Goal: Find specific page/section: Find specific page/section

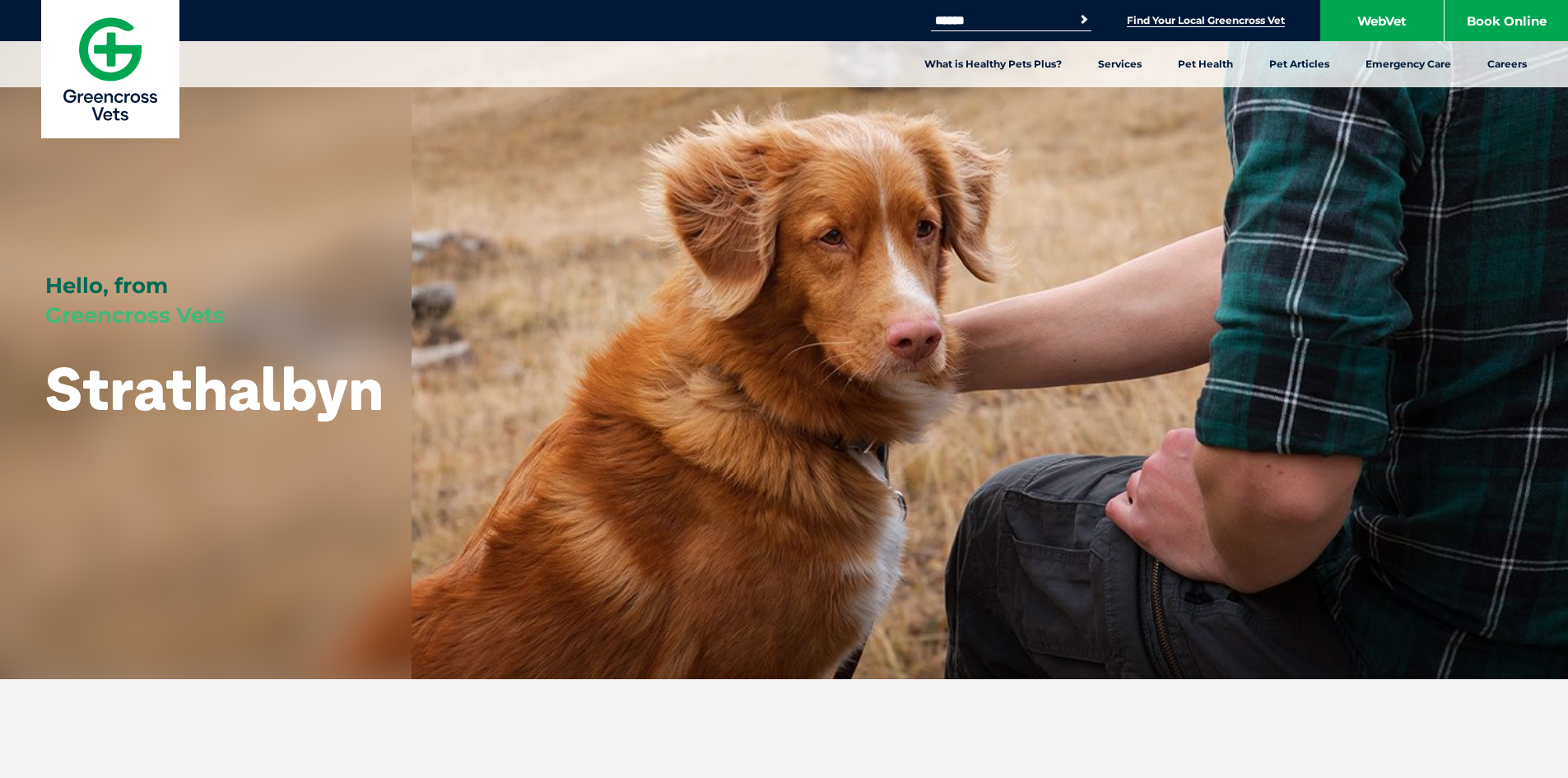
click at [1222, 17] on link "Find Your Local Greencross Vet" at bounding box center [1206, 20] width 158 height 13
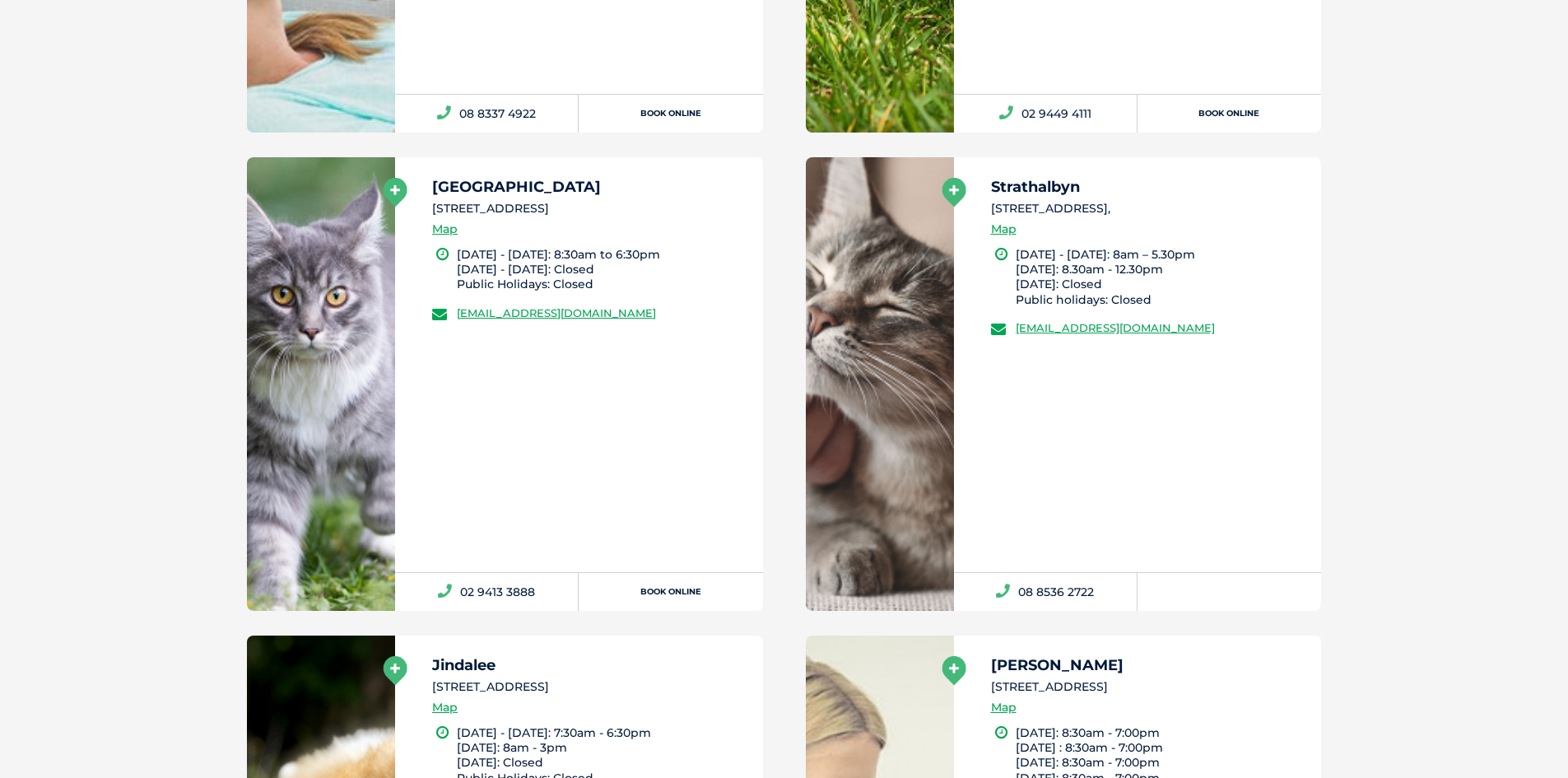
scroll to position [27165, 0]
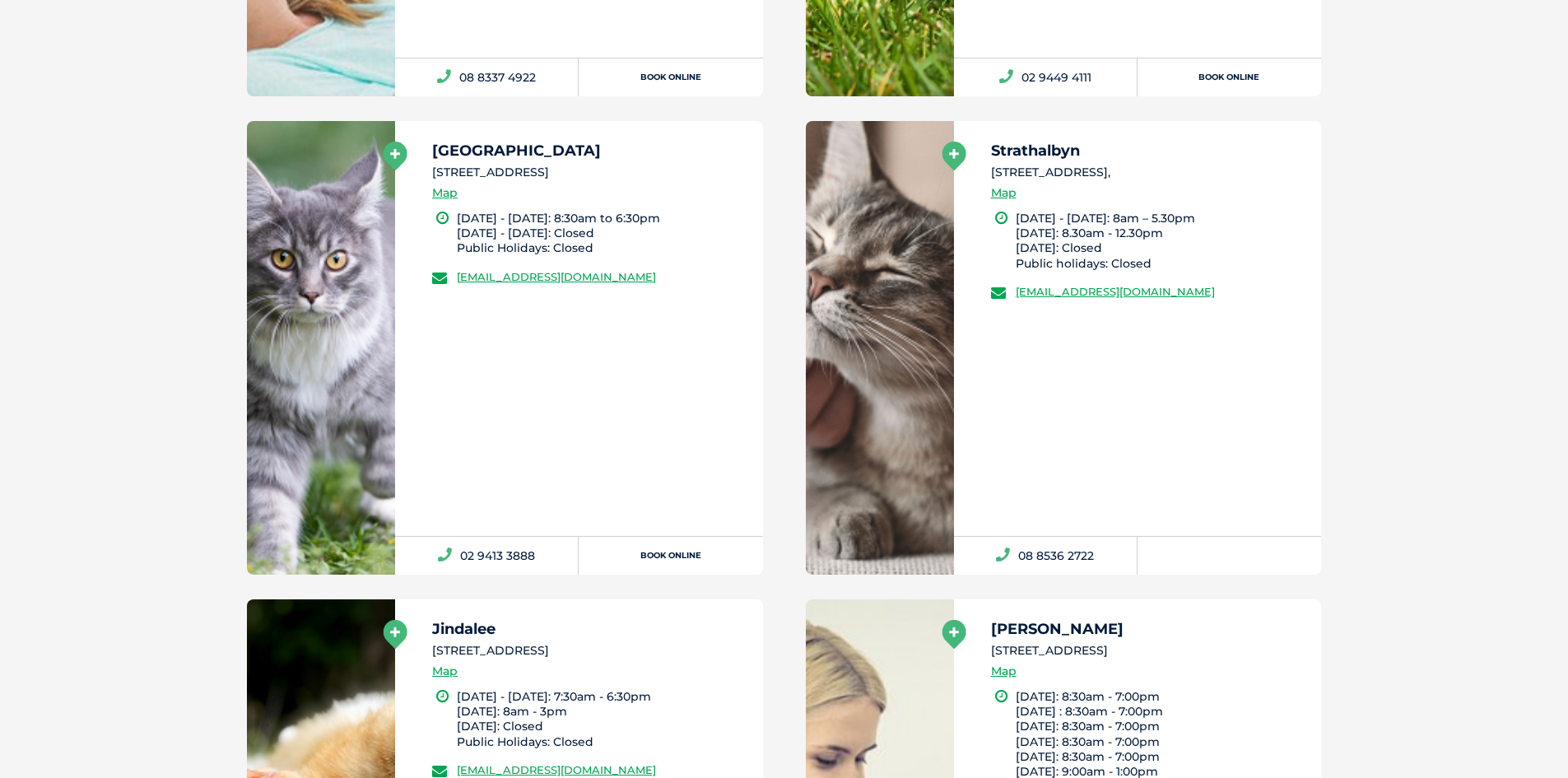
click at [1031, 151] on h5 "Strathalbyn" at bounding box center [1149, 150] width 316 height 15
click at [1003, 194] on link "Map" at bounding box center [1004, 193] width 26 height 19
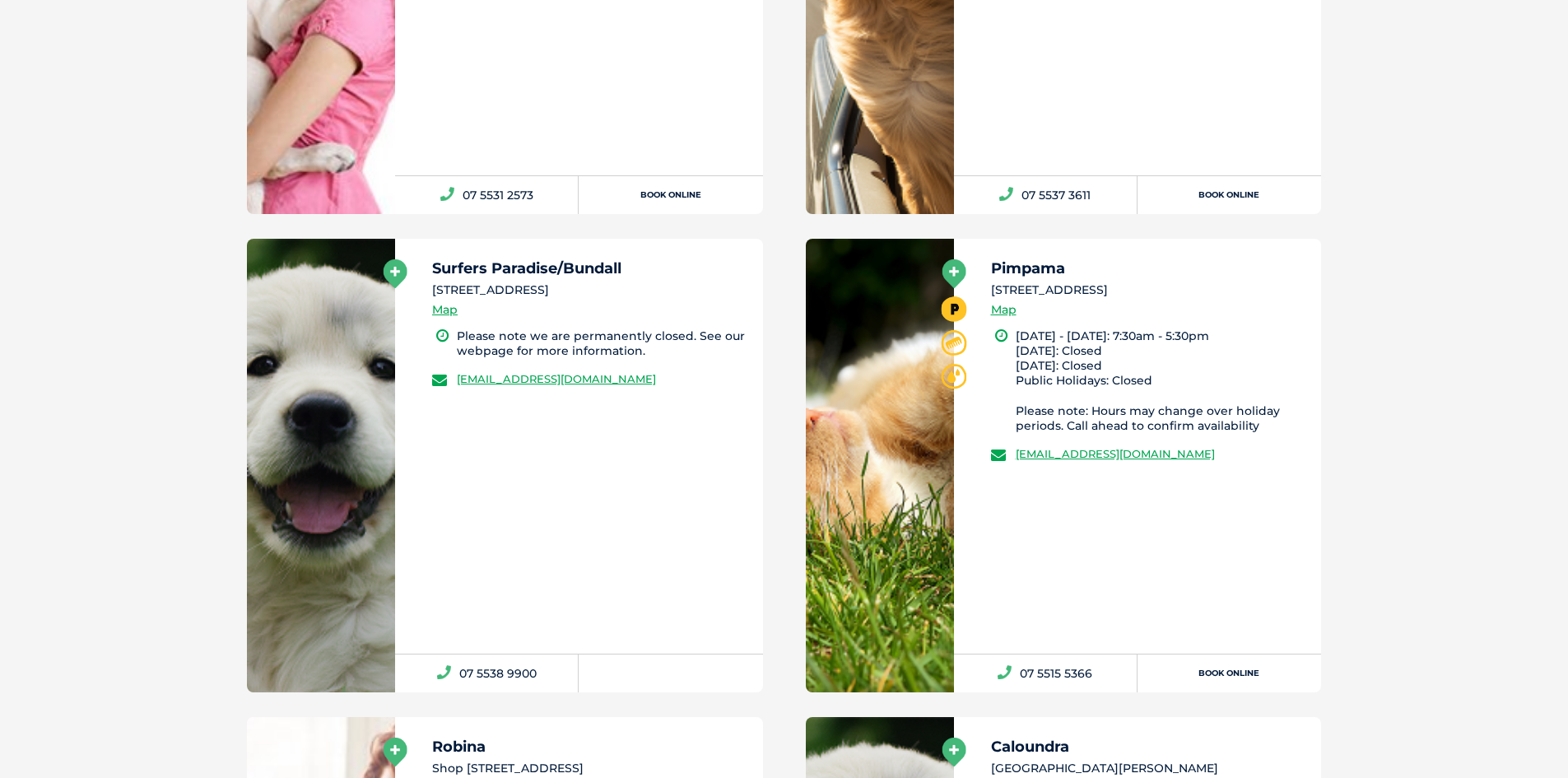
scroll to position [378, 0]
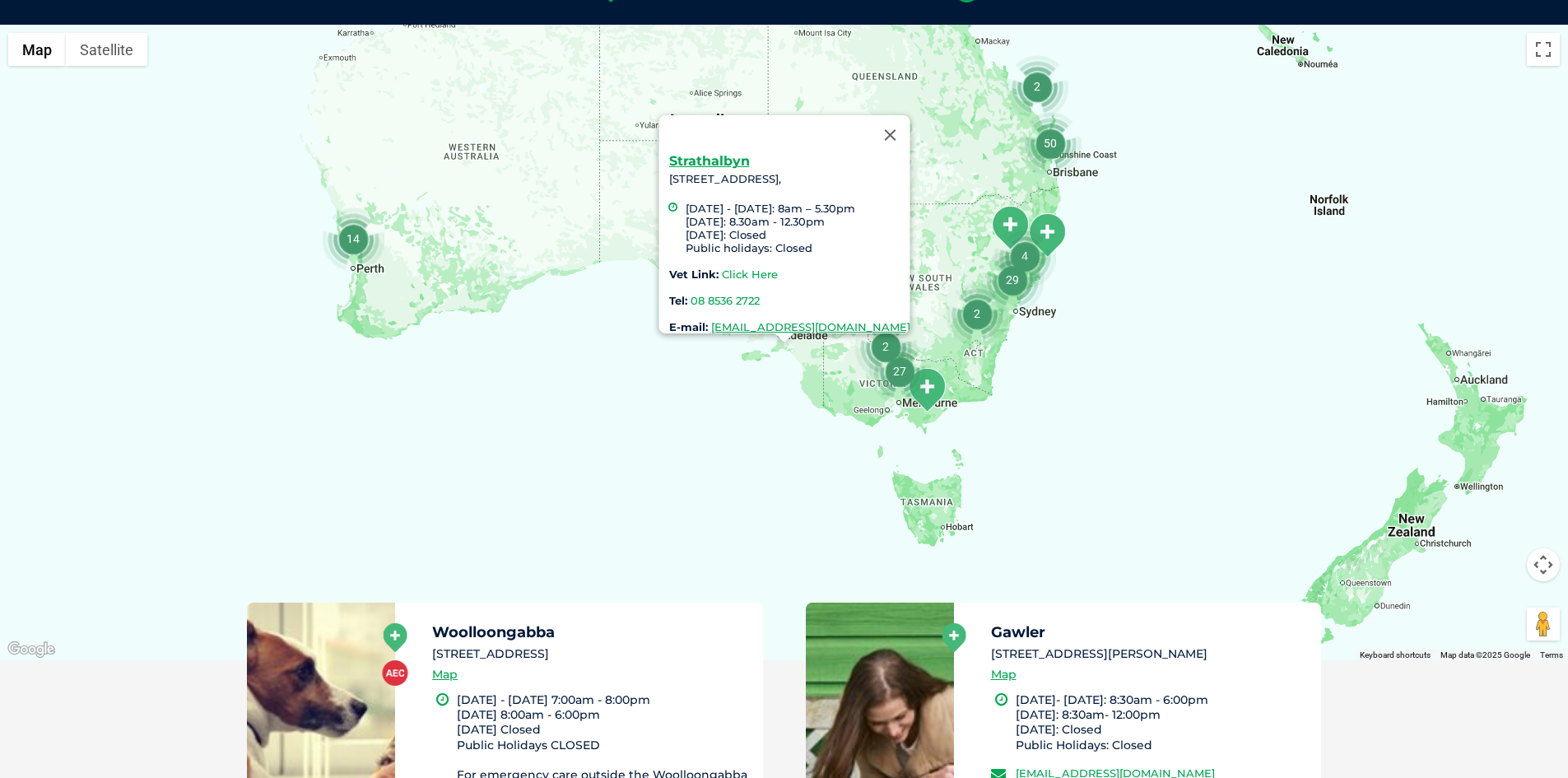
click at [721, 268] on link "Click Here" at bounding box center [749, 274] width 56 height 13
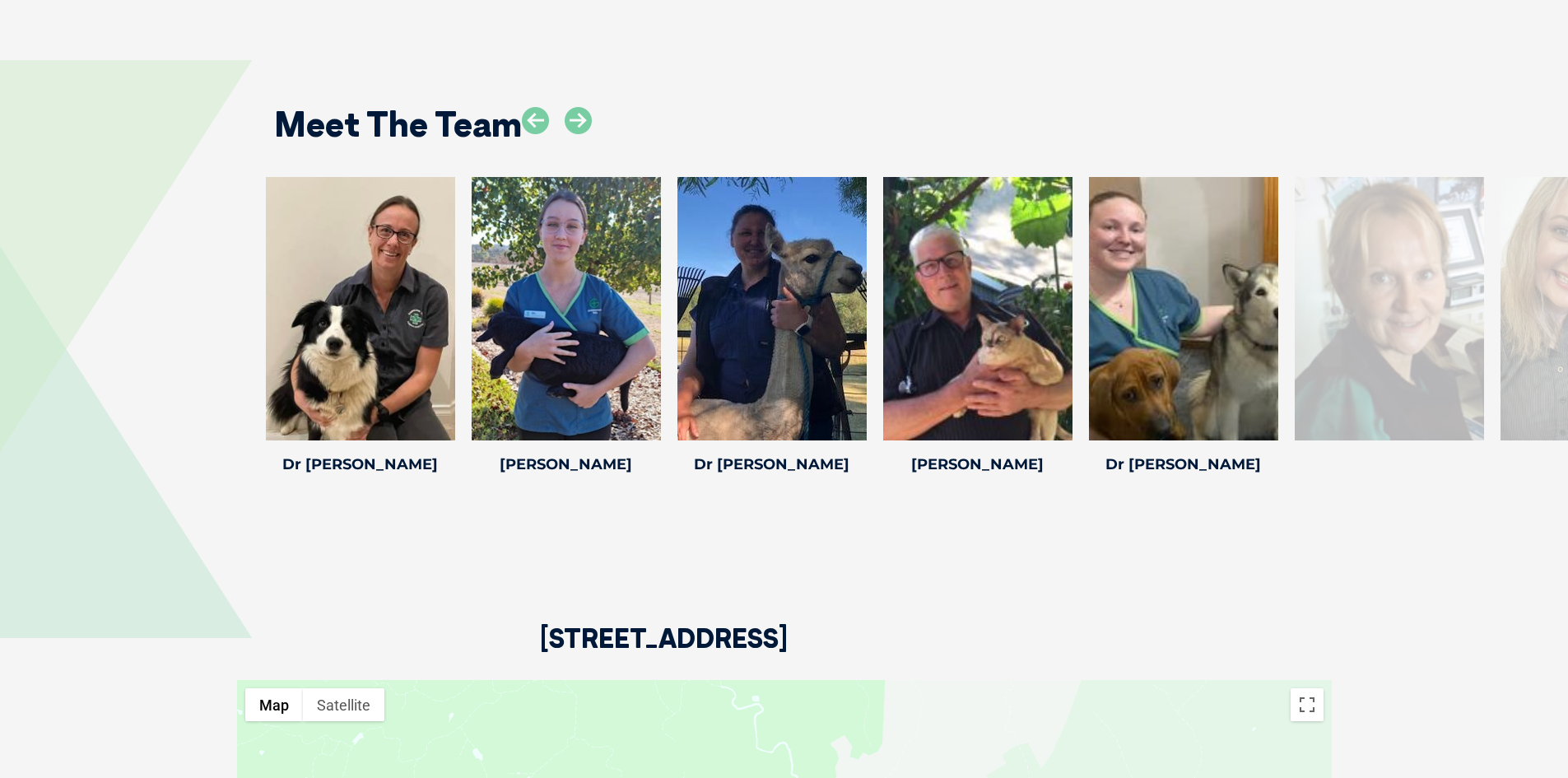
scroll to position [2470, 0]
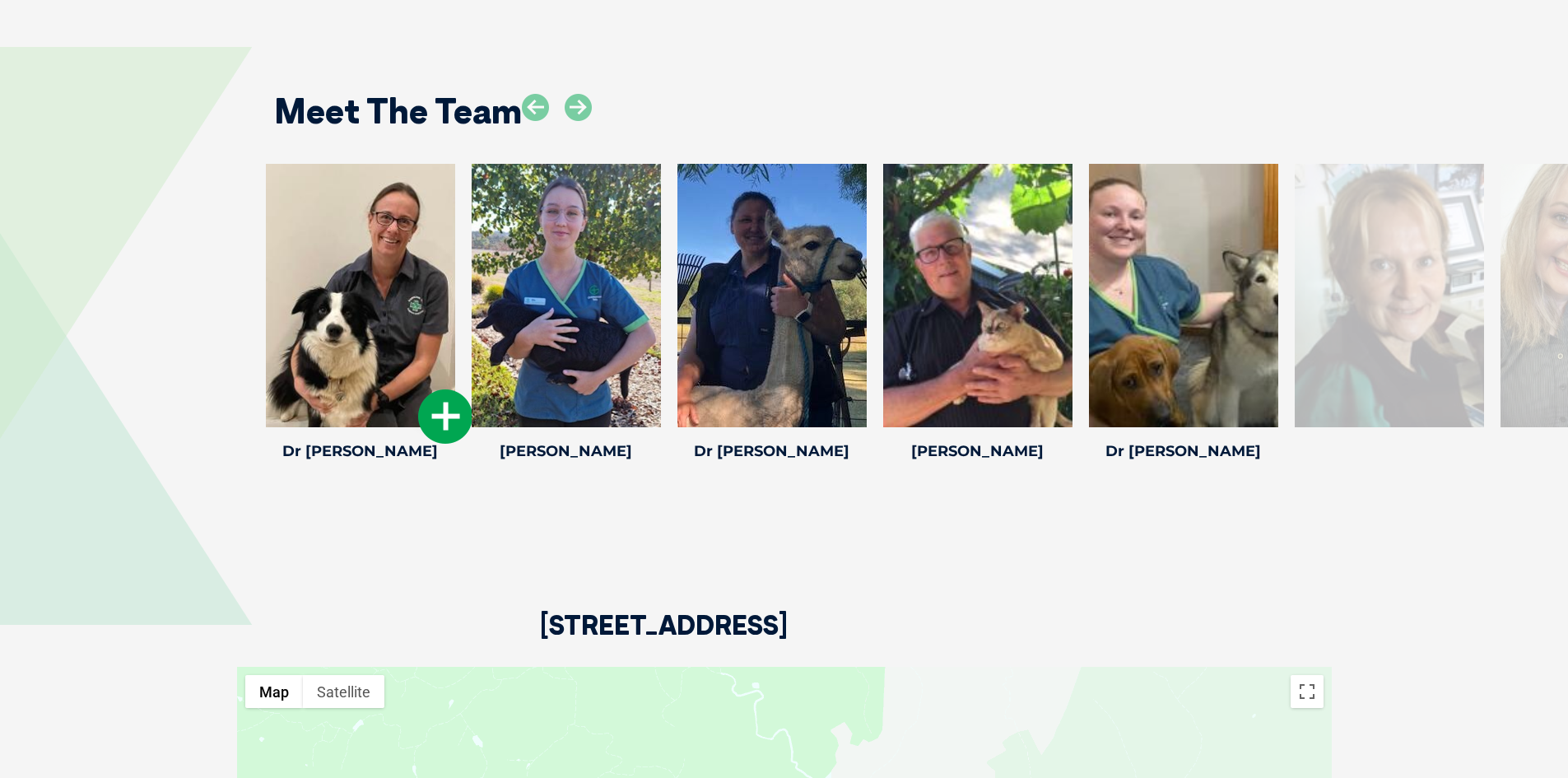
click at [440, 391] on icon at bounding box center [445, 416] width 54 height 54
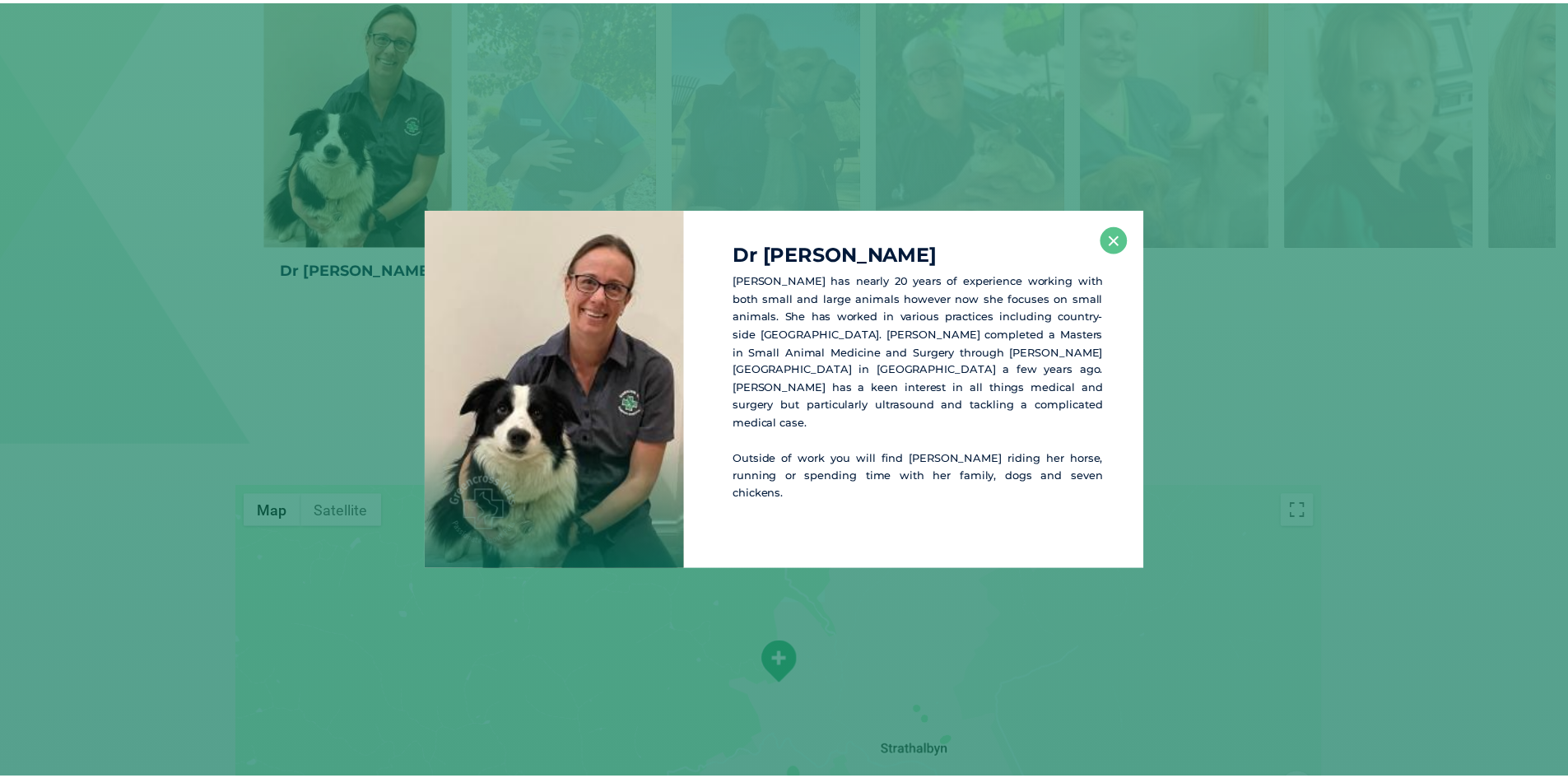
scroll to position [2652, 0]
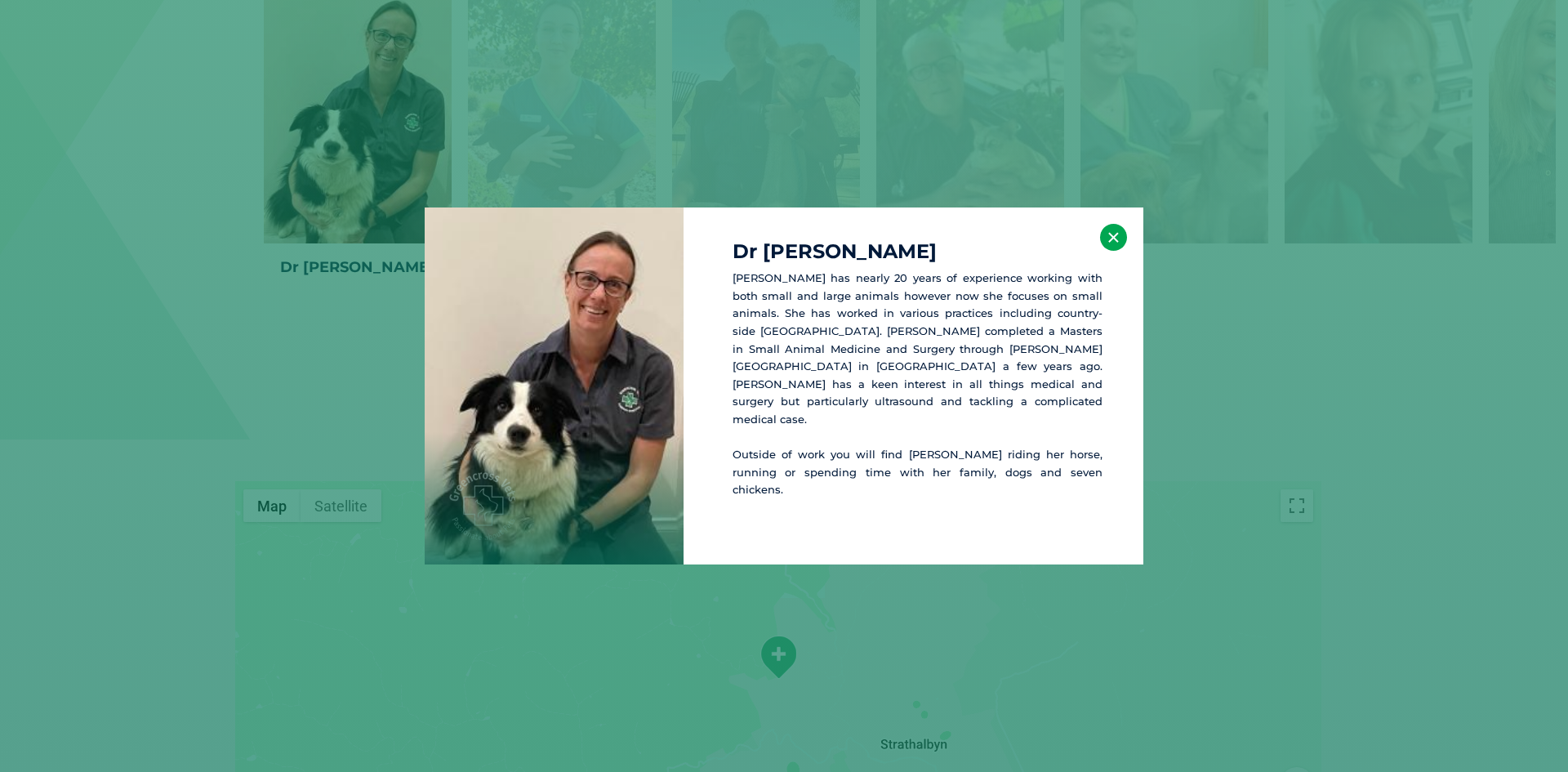
click at [1108, 237] on button "×" at bounding box center [1113, 237] width 27 height 27
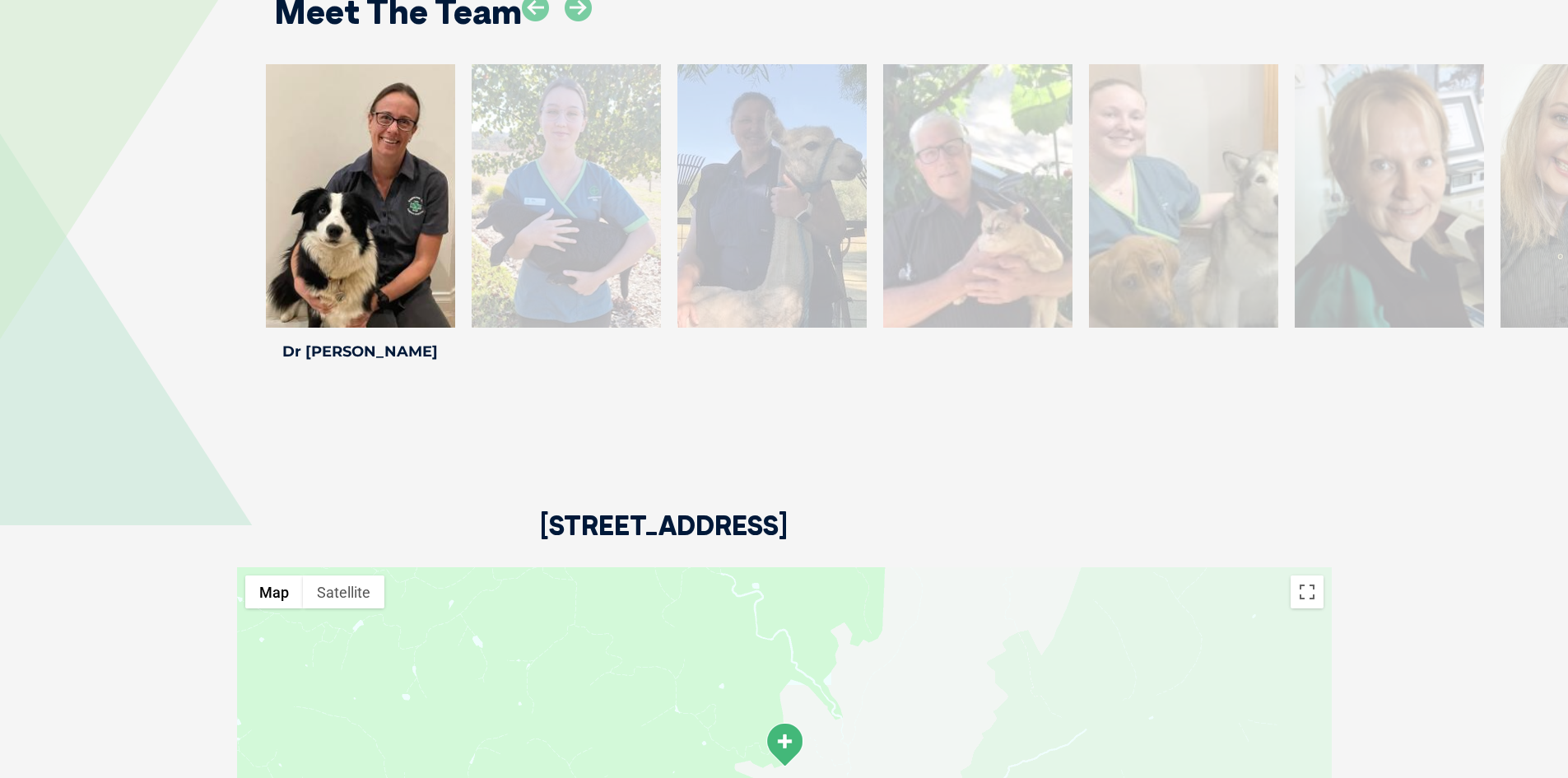
scroll to position [2487, 0]
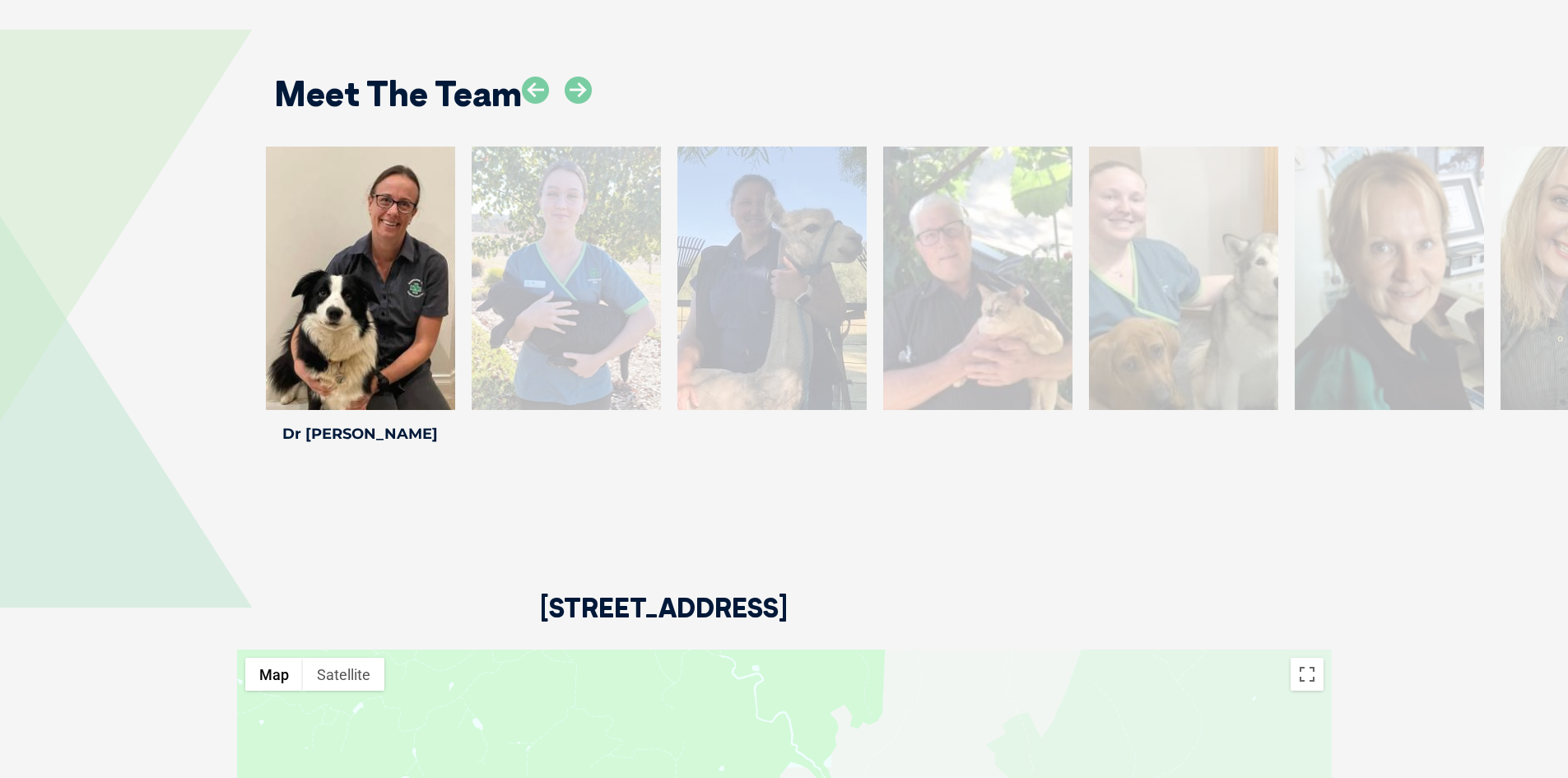
click at [556, 219] on div at bounding box center [566, 278] width 189 height 263
click at [910, 519] on div "32 Love Avenue, Strathalbyn SA 5255" at bounding box center [784, 549] width 1095 height 200
click at [584, 369] on div at bounding box center [566, 278] width 189 height 263
click at [1024, 456] on div "Meet The Team Allison M Allison M Veterinary Nurse Allison joined Greencross in…" at bounding box center [784, 247] width 1568 height 535
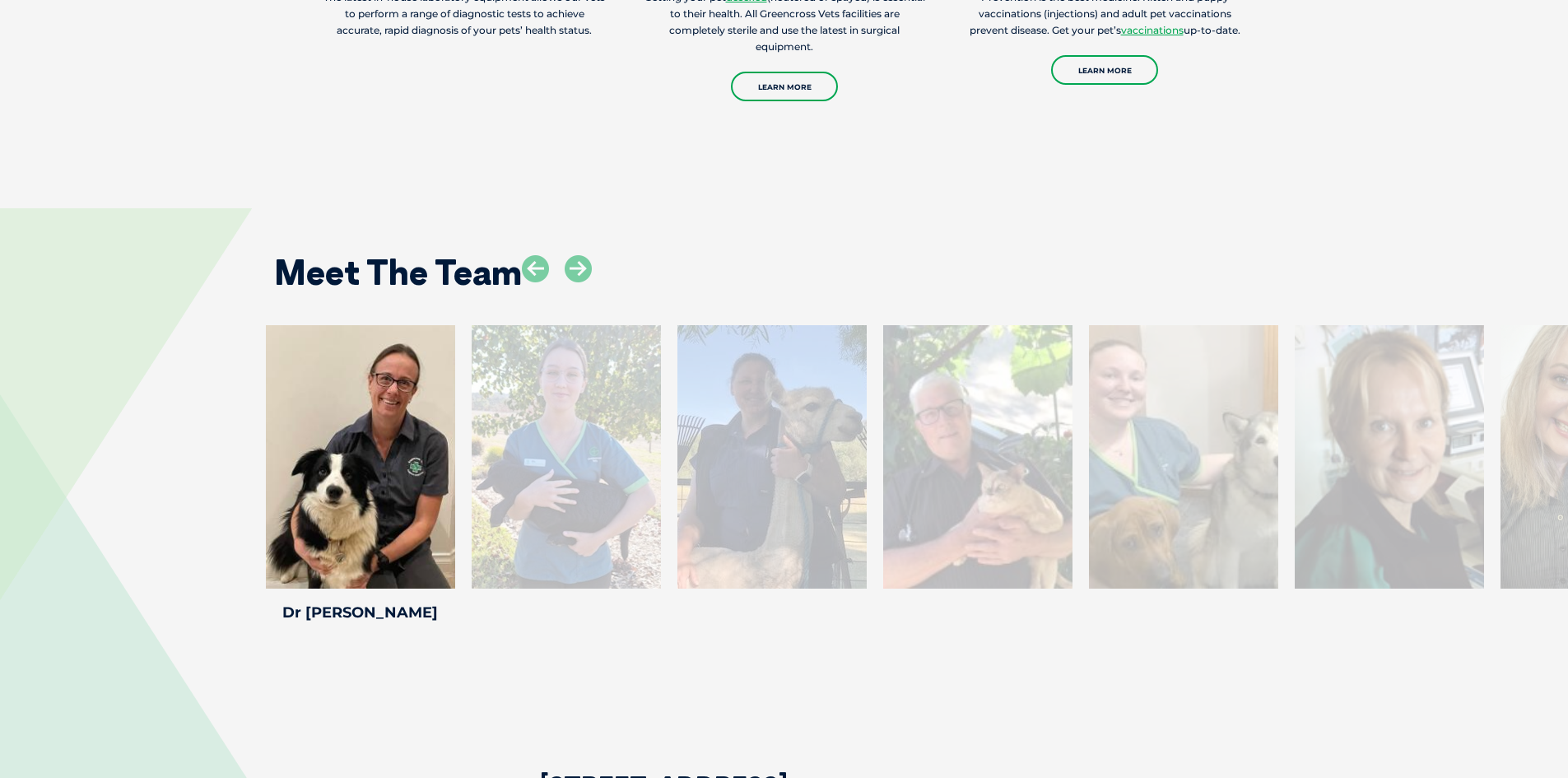
scroll to position [2405, 0]
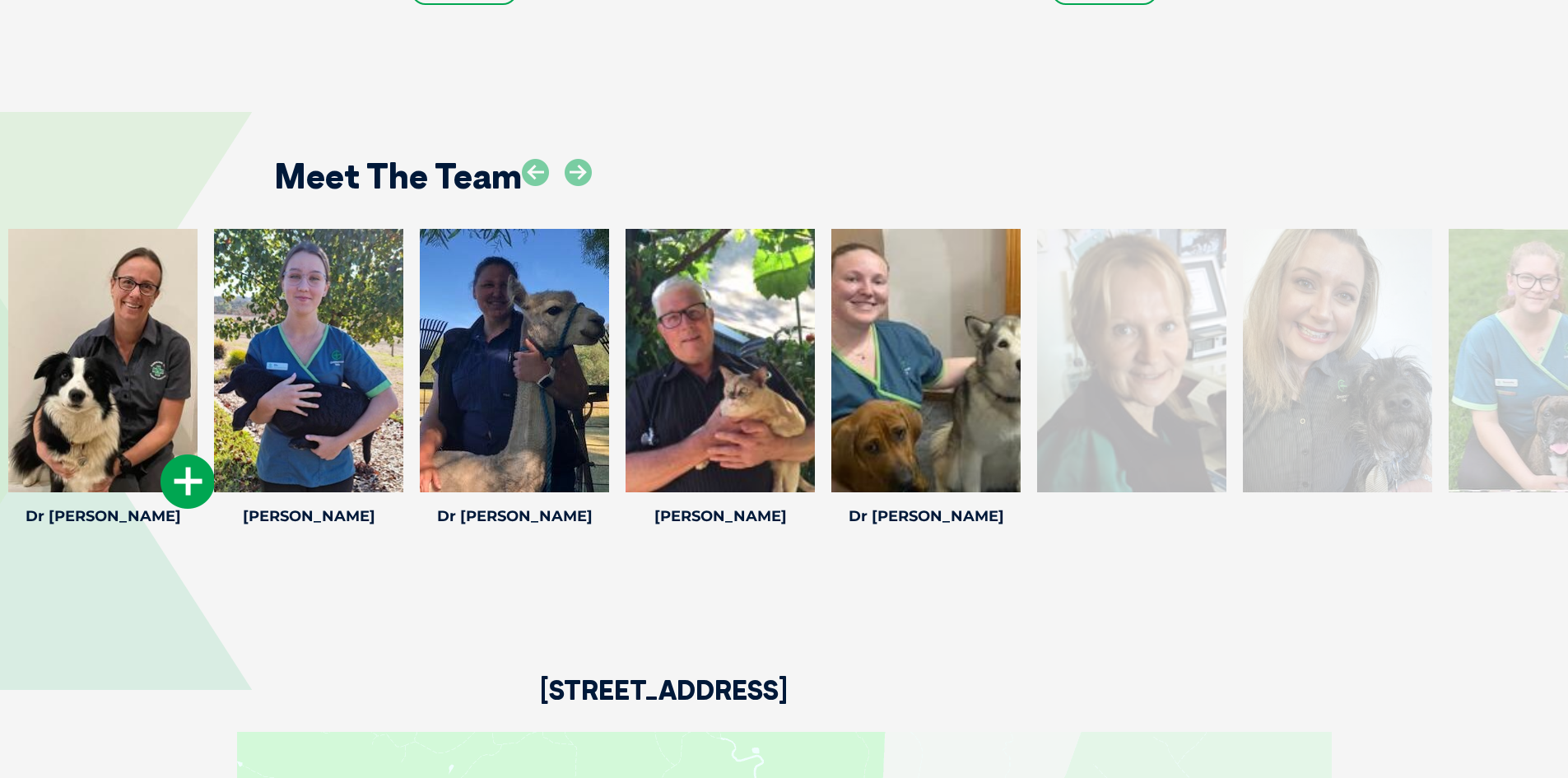
scroll to position [2405, 0]
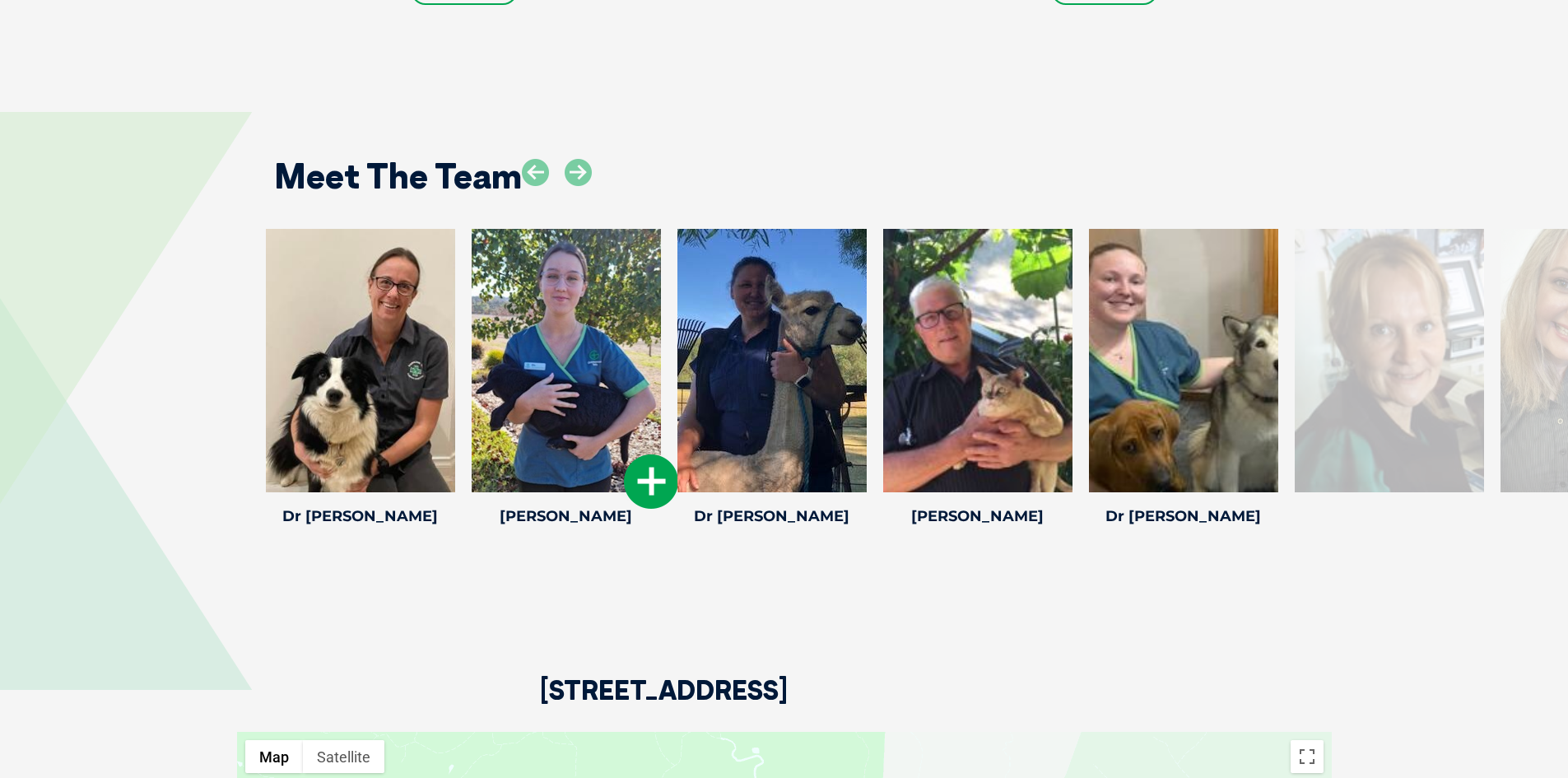
click at [614, 423] on div at bounding box center [566, 360] width 189 height 263
click at [643, 458] on icon at bounding box center [651, 481] width 54 height 54
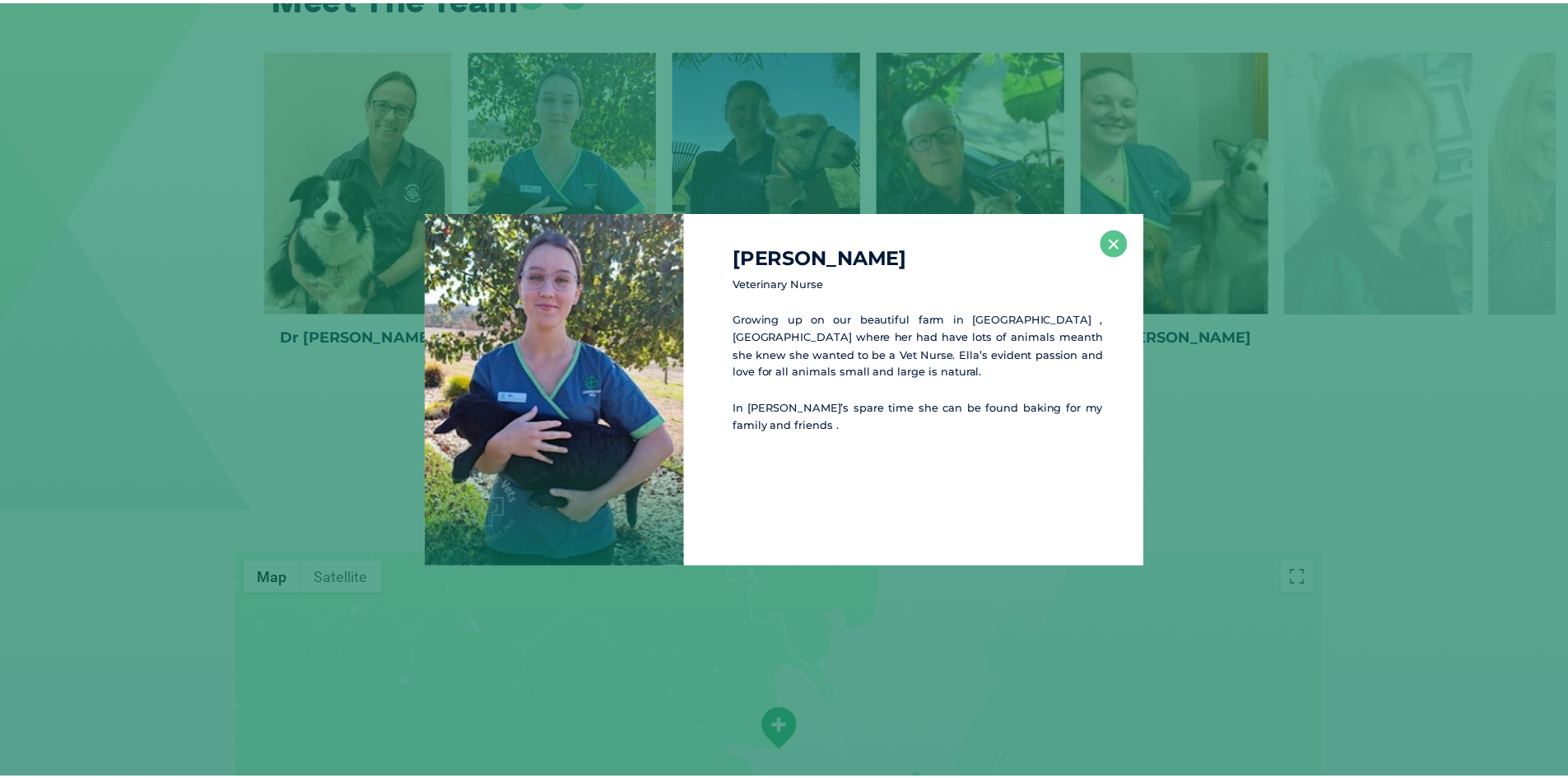
scroll to position [2586, 0]
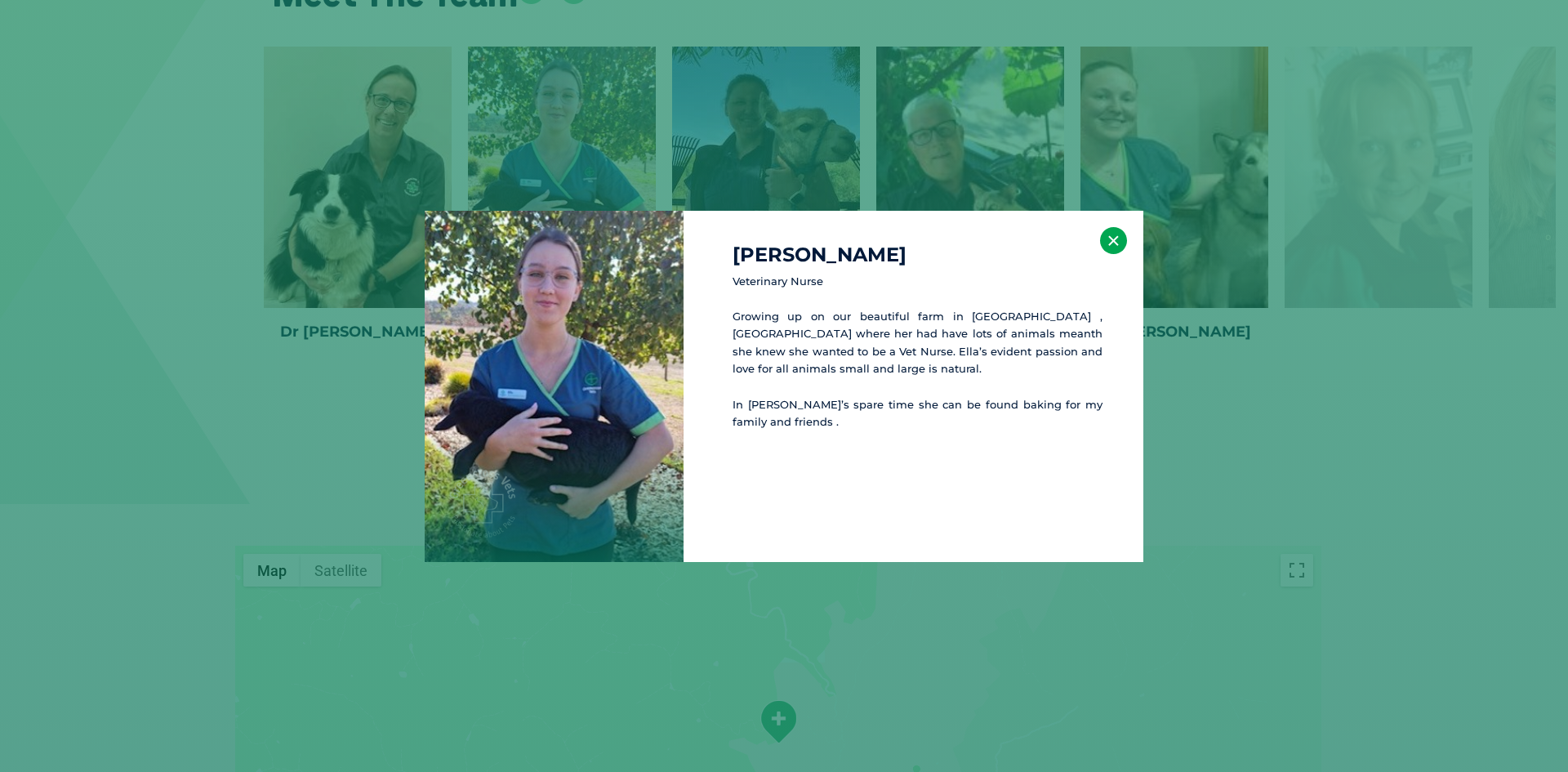
click at [1118, 239] on button "×" at bounding box center [1113, 240] width 27 height 27
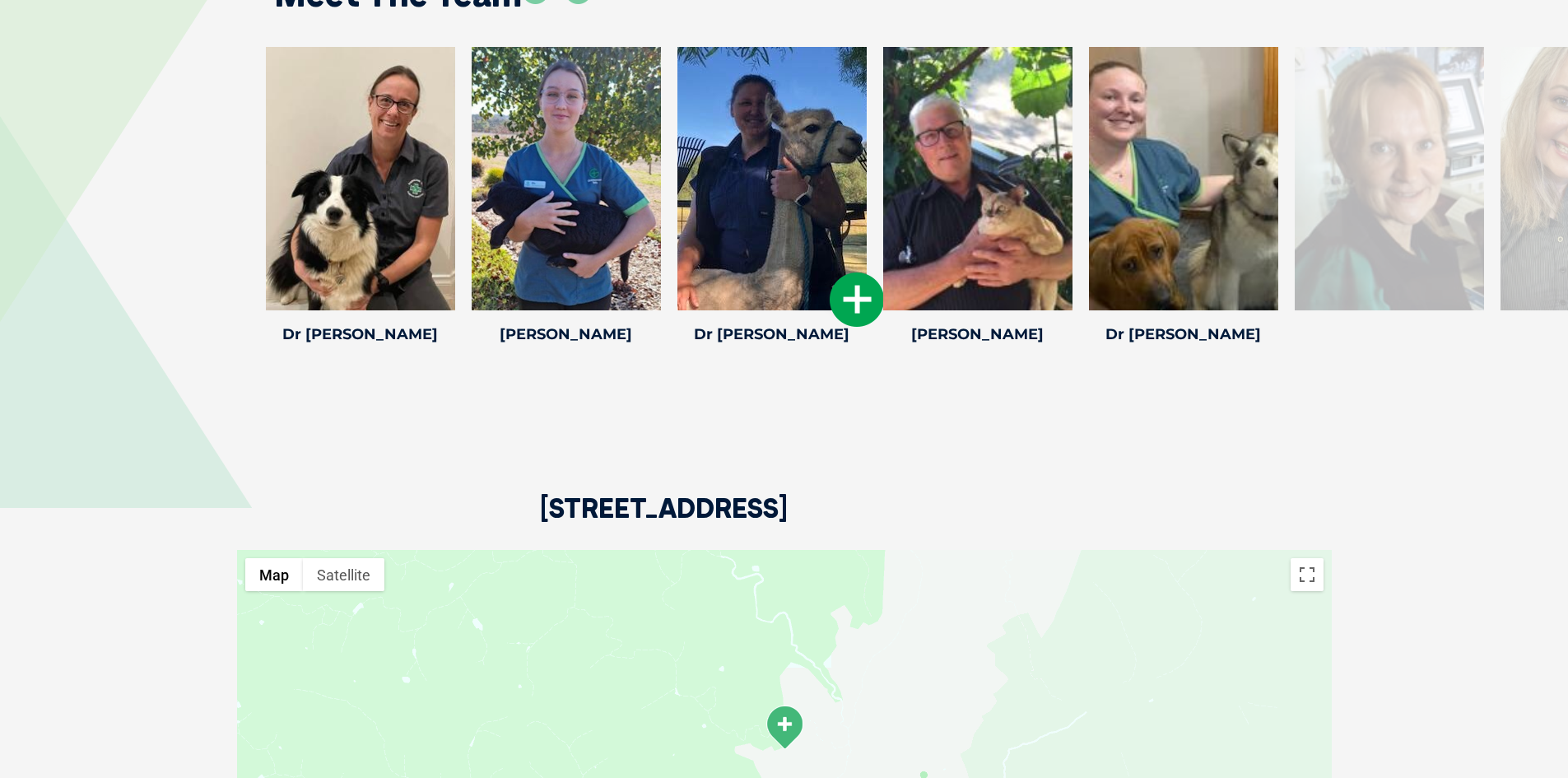
click at [791, 236] on div at bounding box center [771, 178] width 189 height 263
click at [855, 279] on icon at bounding box center [857, 299] width 54 height 54
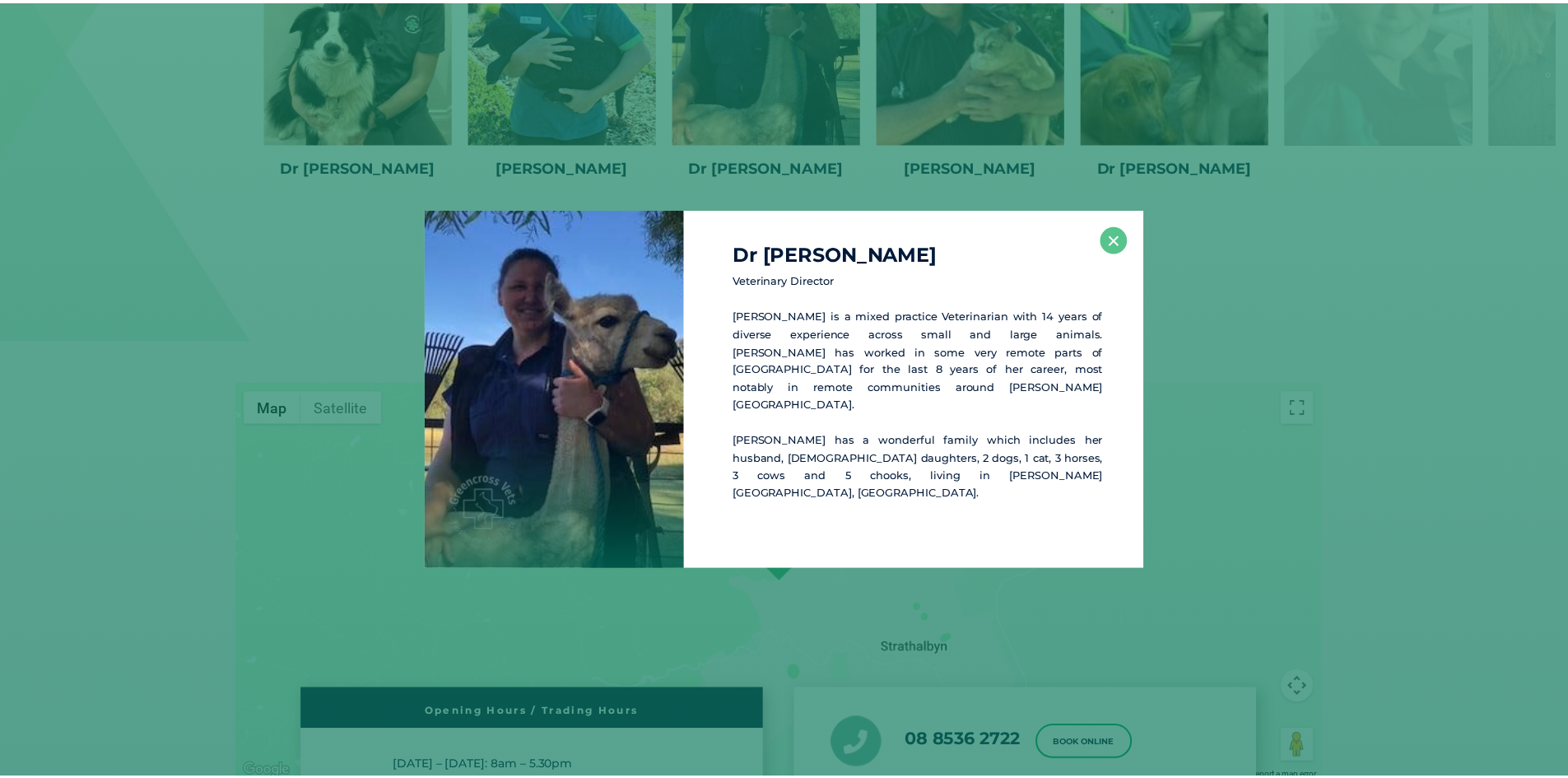
scroll to position [2768, 0]
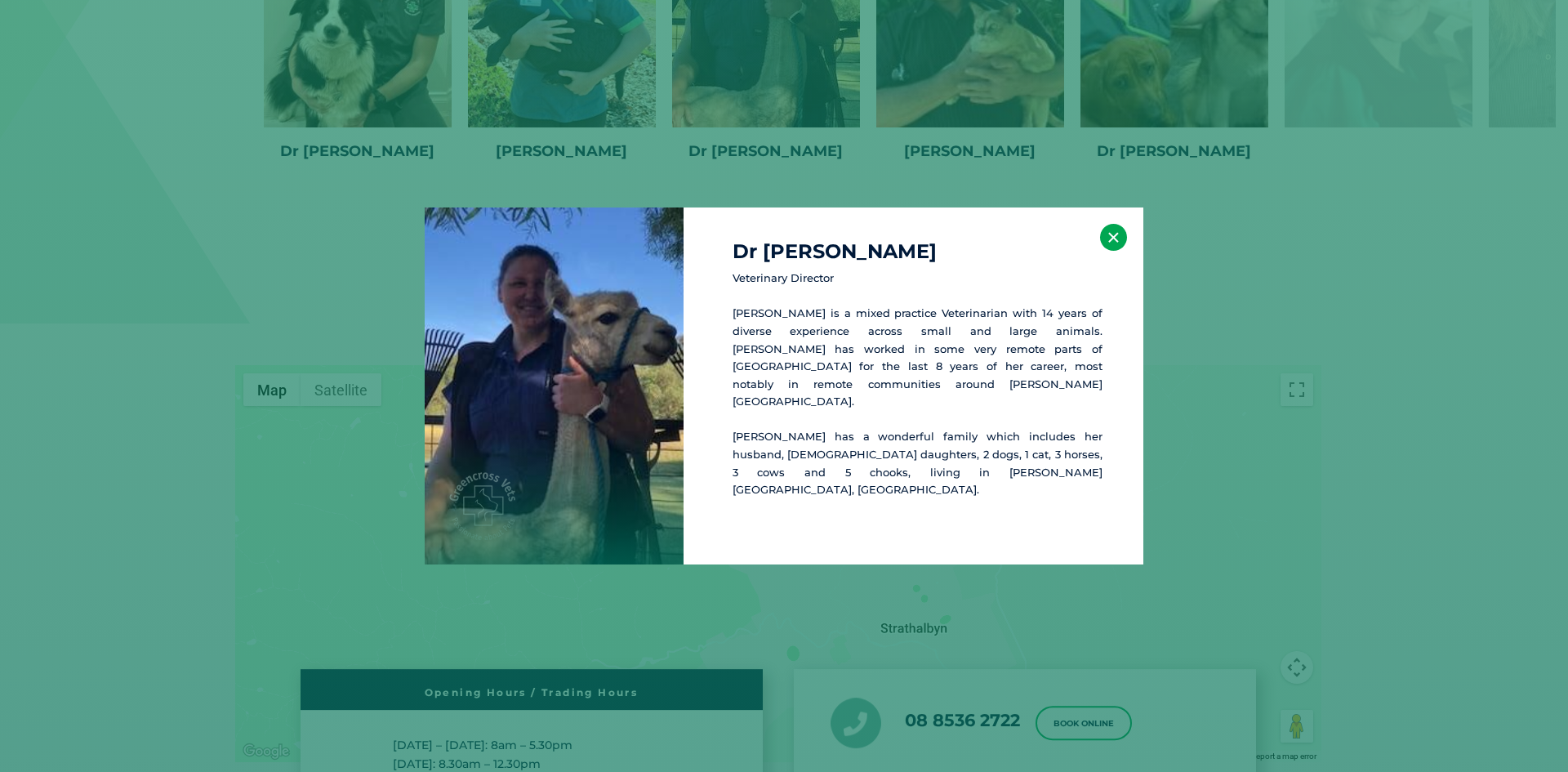
click at [1109, 242] on button "×" at bounding box center [1113, 237] width 27 height 27
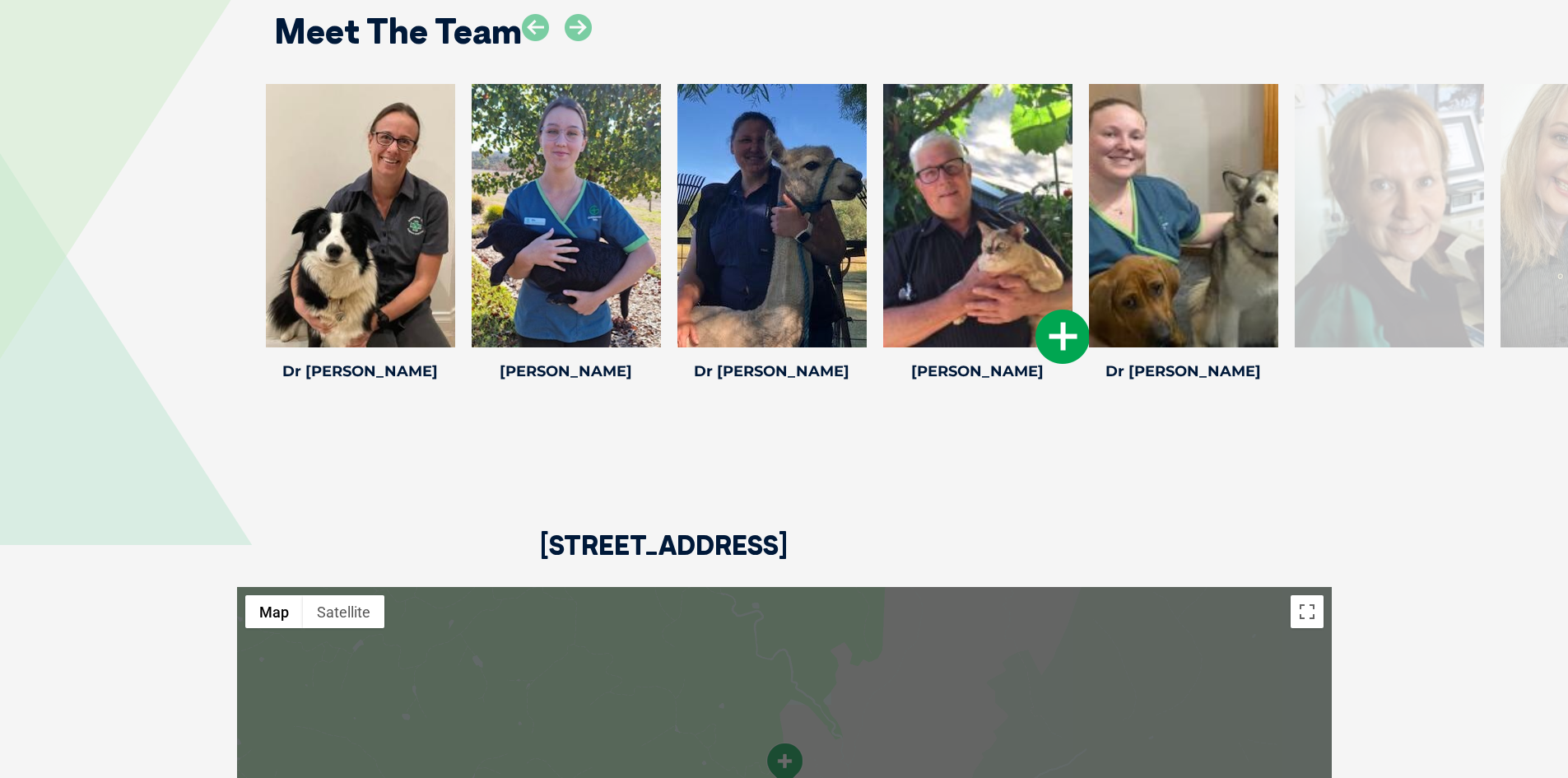
scroll to position [2521, 0]
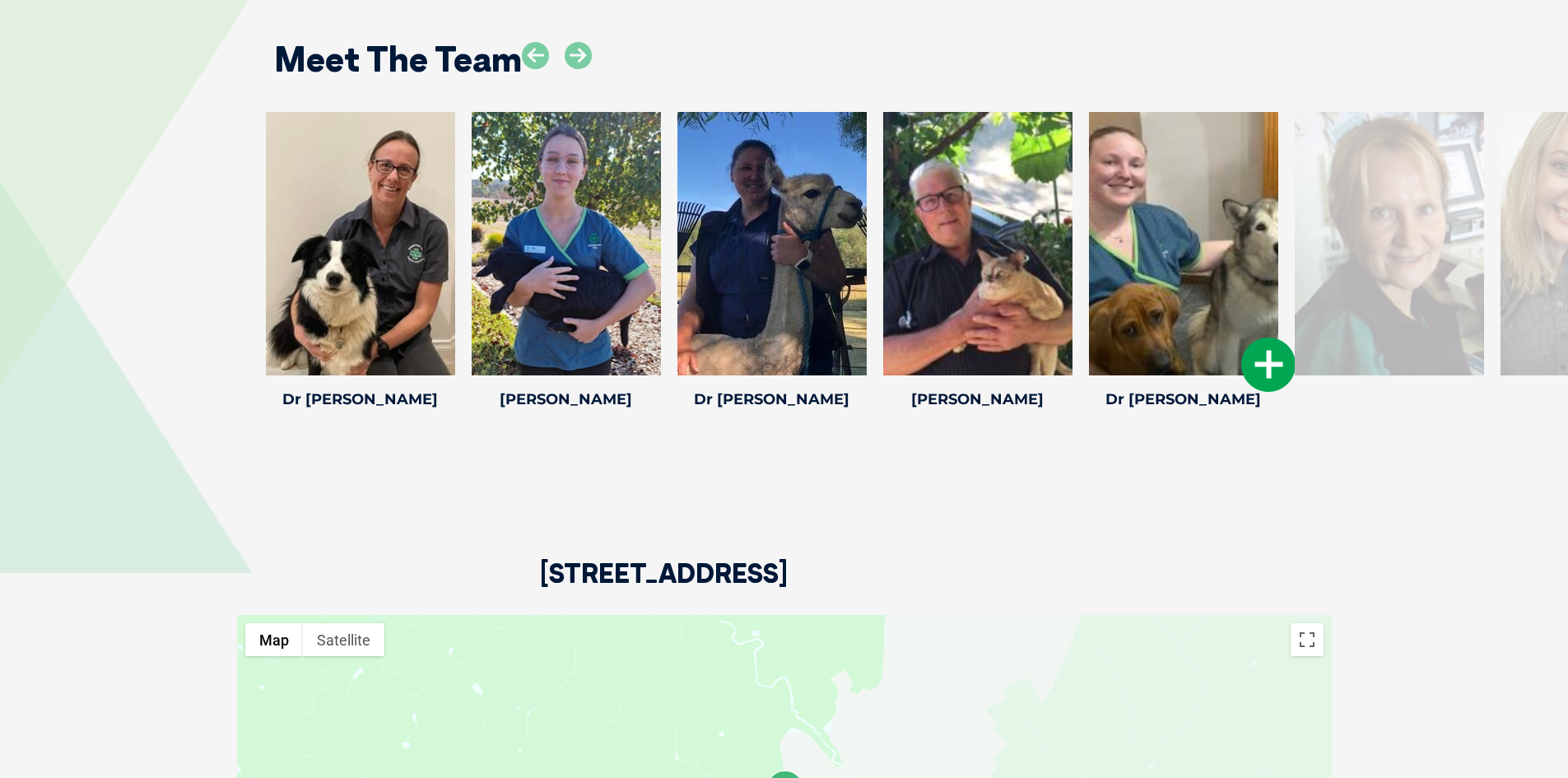
click at [1262, 344] on icon at bounding box center [1268, 365] width 54 height 54
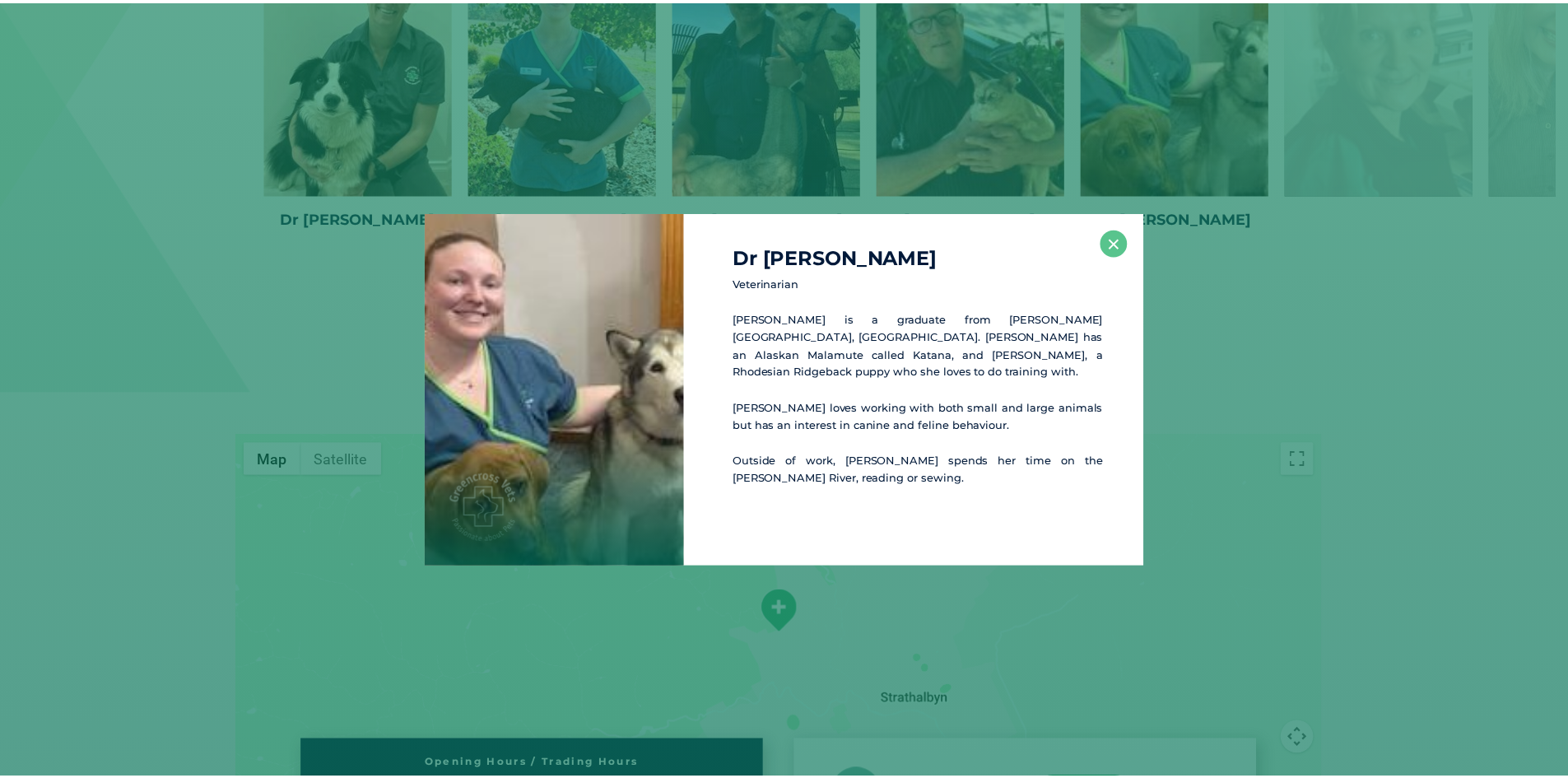
scroll to position [2703, 0]
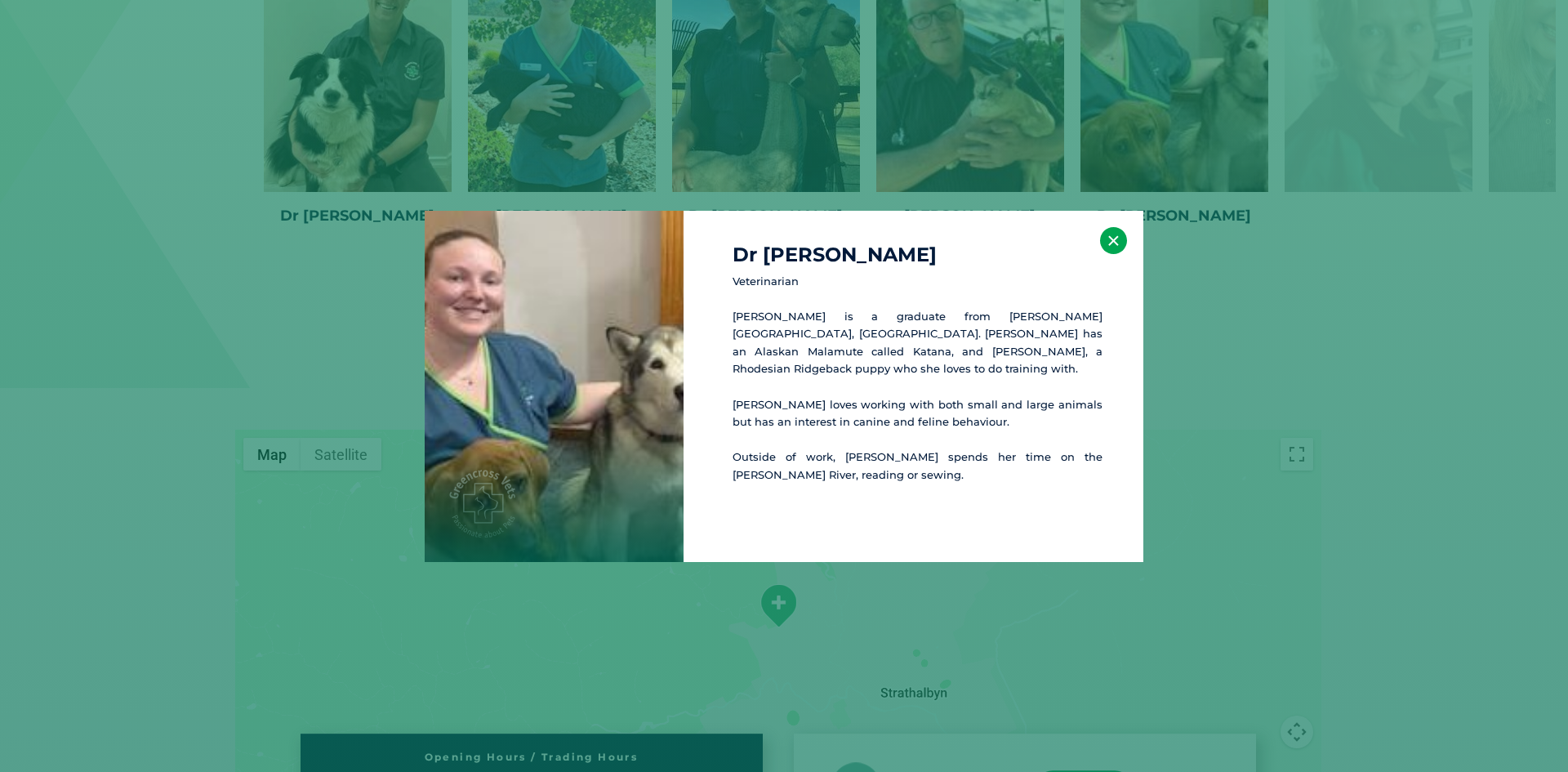
click at [1112, 245] on button "×" at bounding box center [1113, 240] width 27 height 27
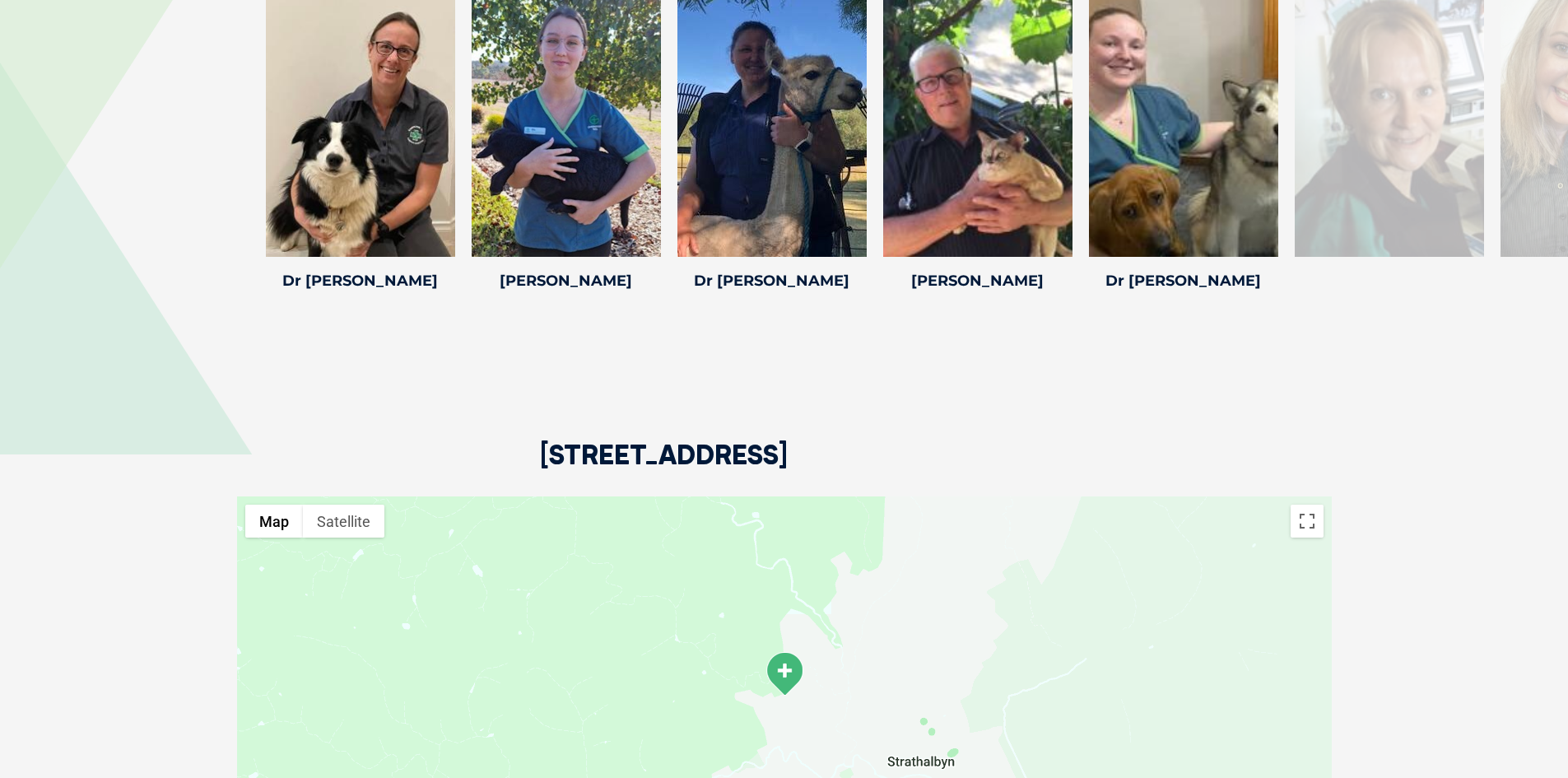
scroll to position [2456, 0]
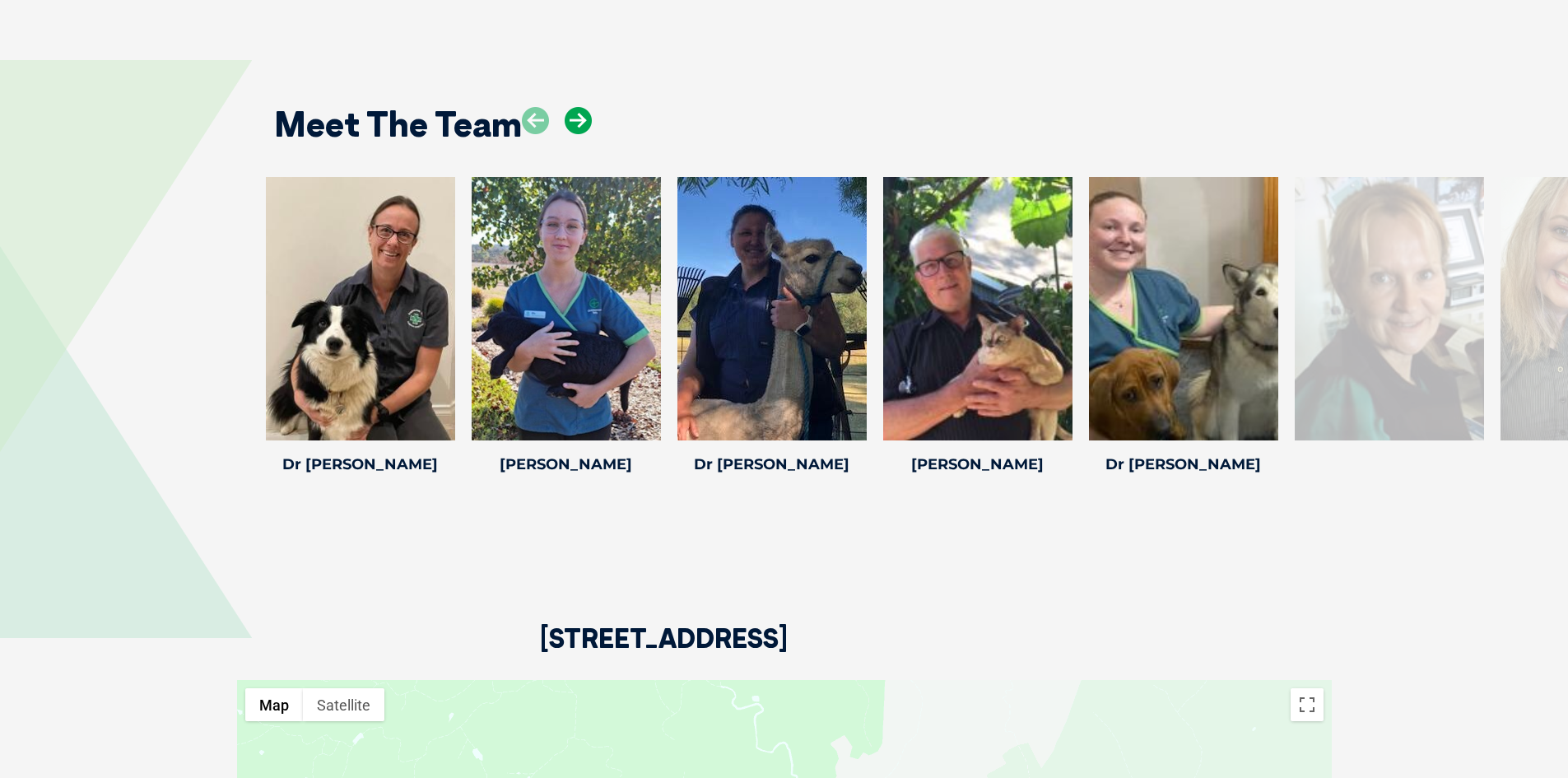
click at [575, 107] on icon at bounding box center [578, 120] width 27 height 27
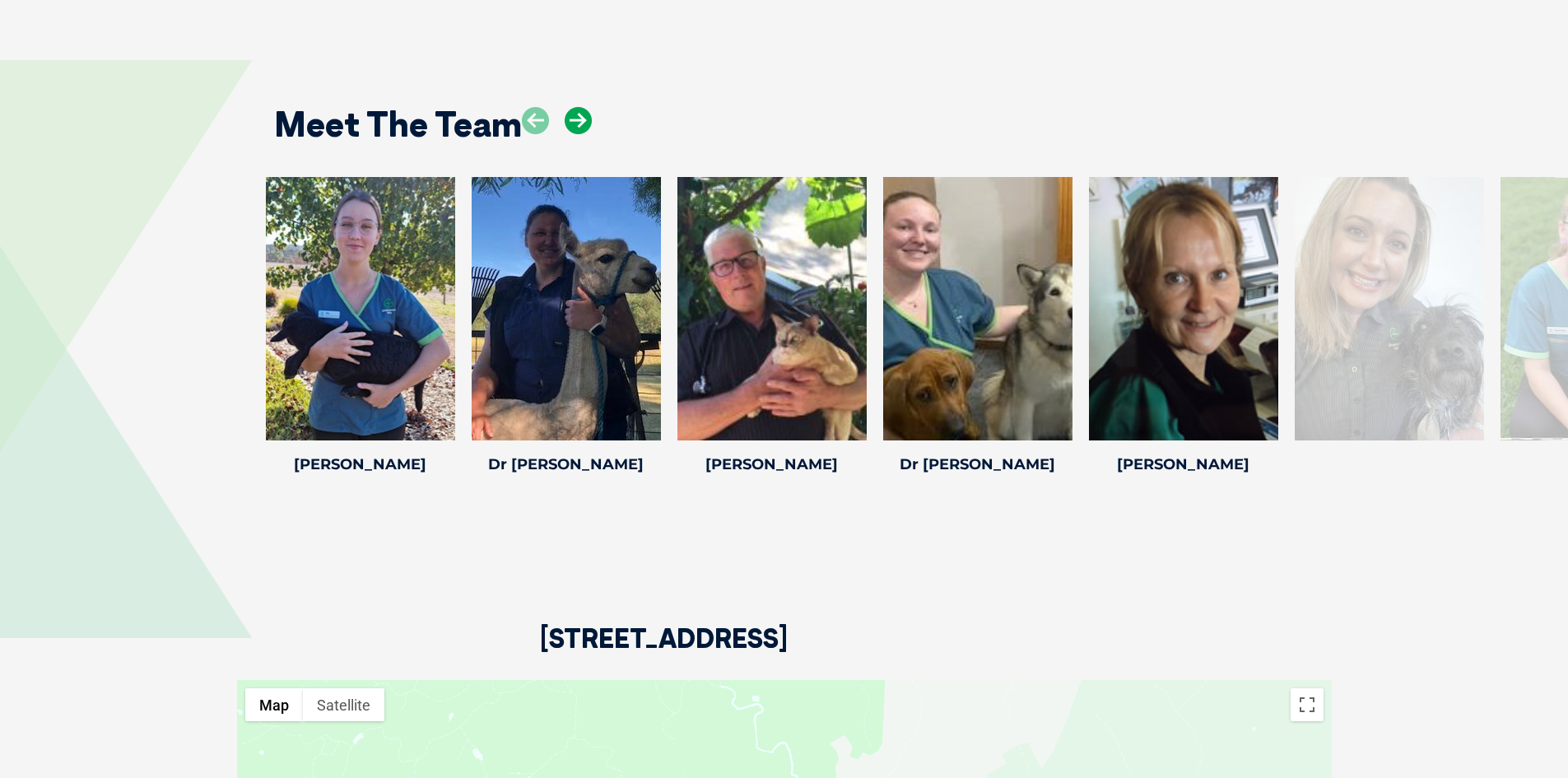
click at [572, 107] on icon at bounding box center [578, 120] width 27 height 27
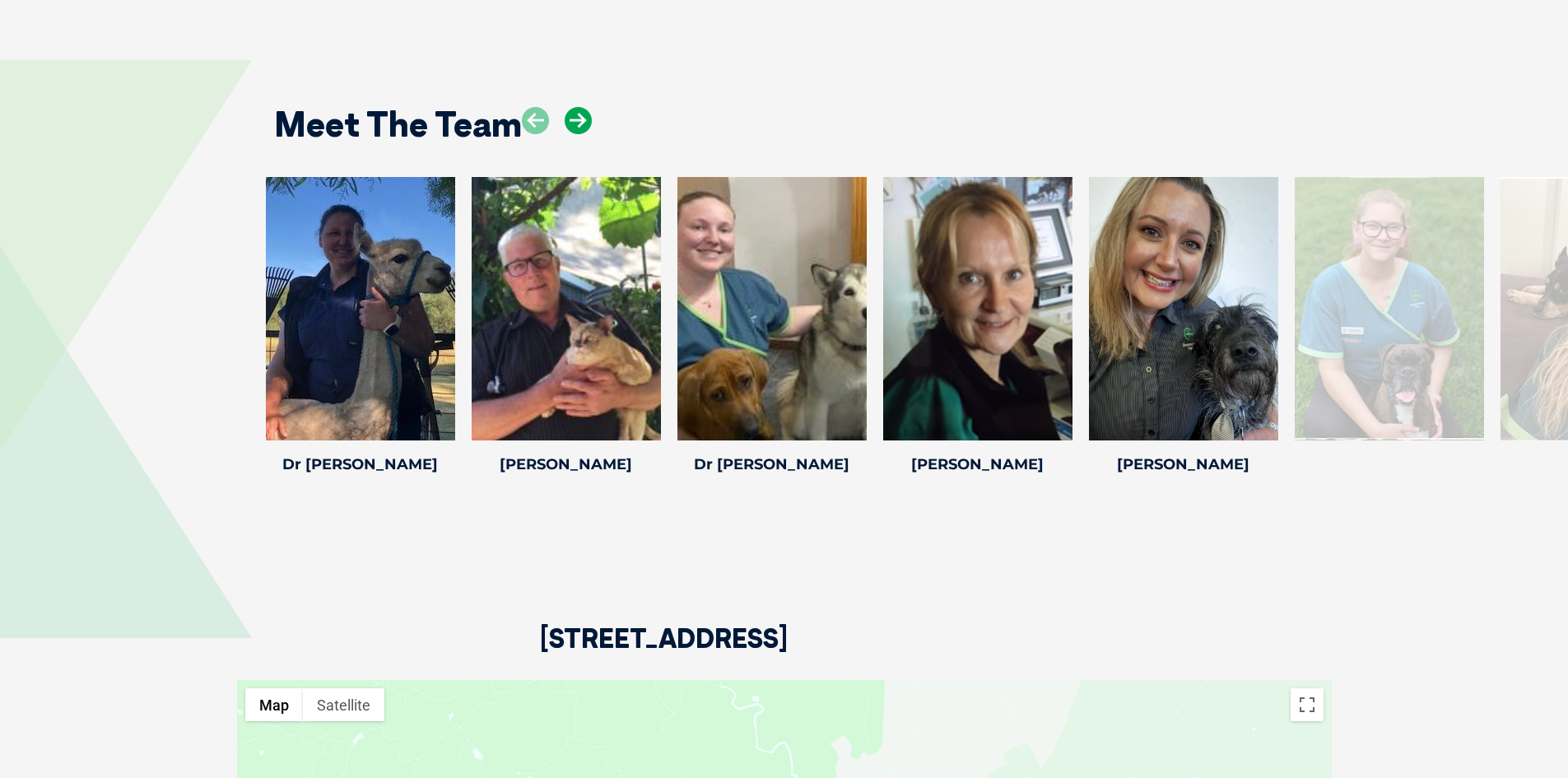
click at [570, 107] on icon at bounding box center [578, 120] width 27 height 27
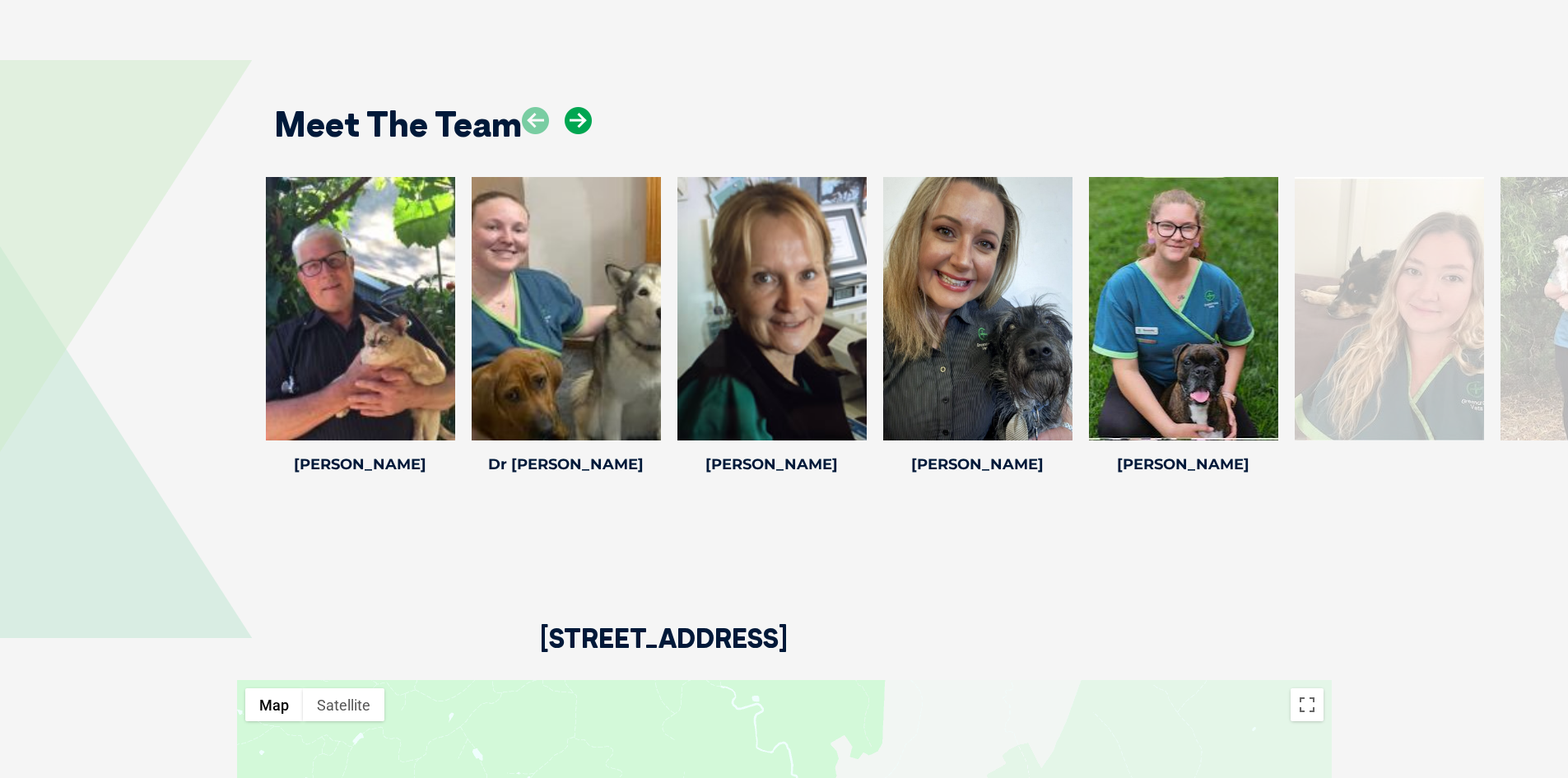
click at [570, 107] on icon at bounding box center [578, 120] width 27 height 27
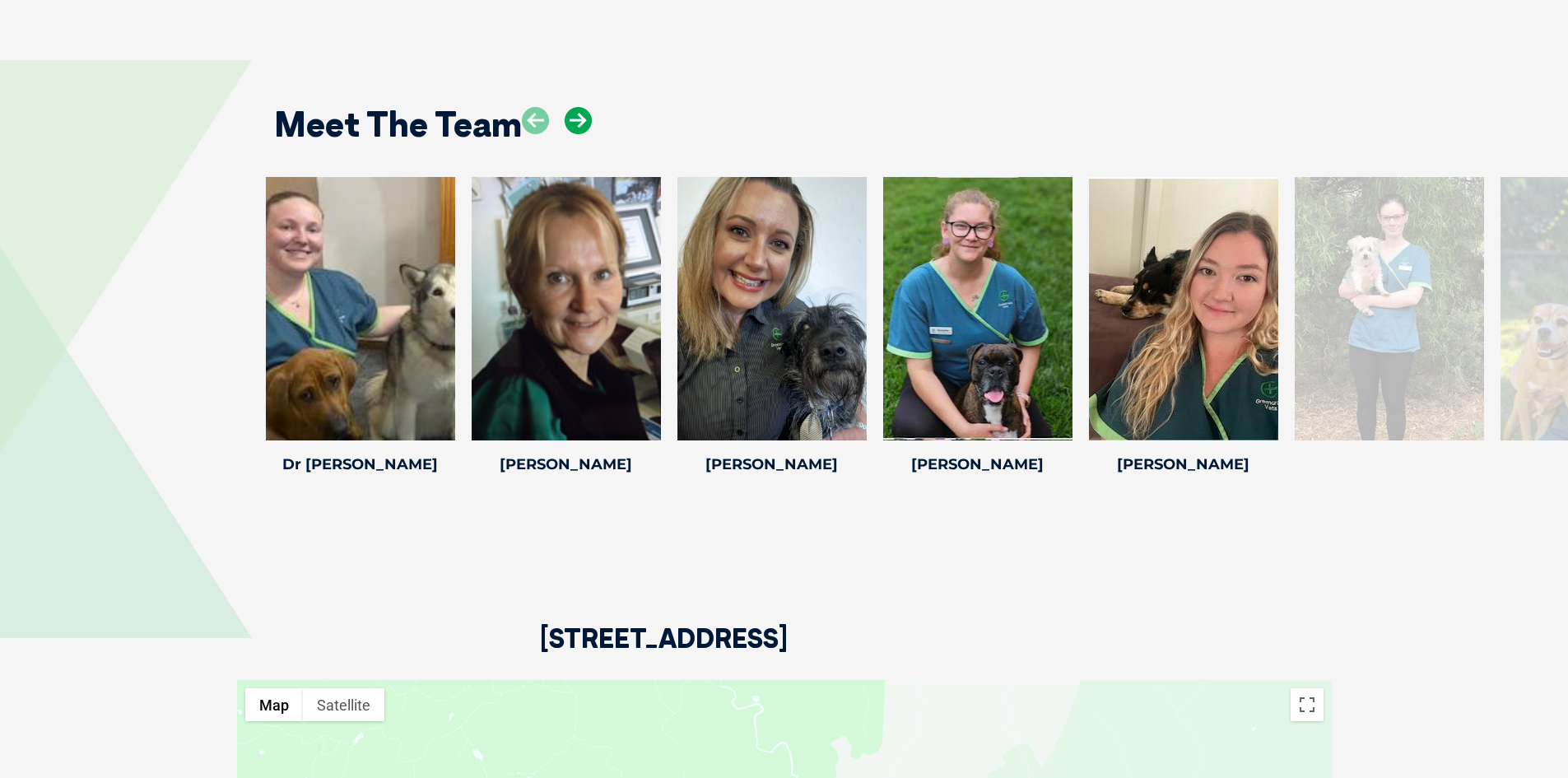
click at [571, 107] on icon at bounding box center [578, 120] width 27 height 27
click at [572, 107] on icon at bounding box center [578, 120] width 27 height 27
click at [575, 107] on icon at bounding box center [578, 120] width 27 height 27
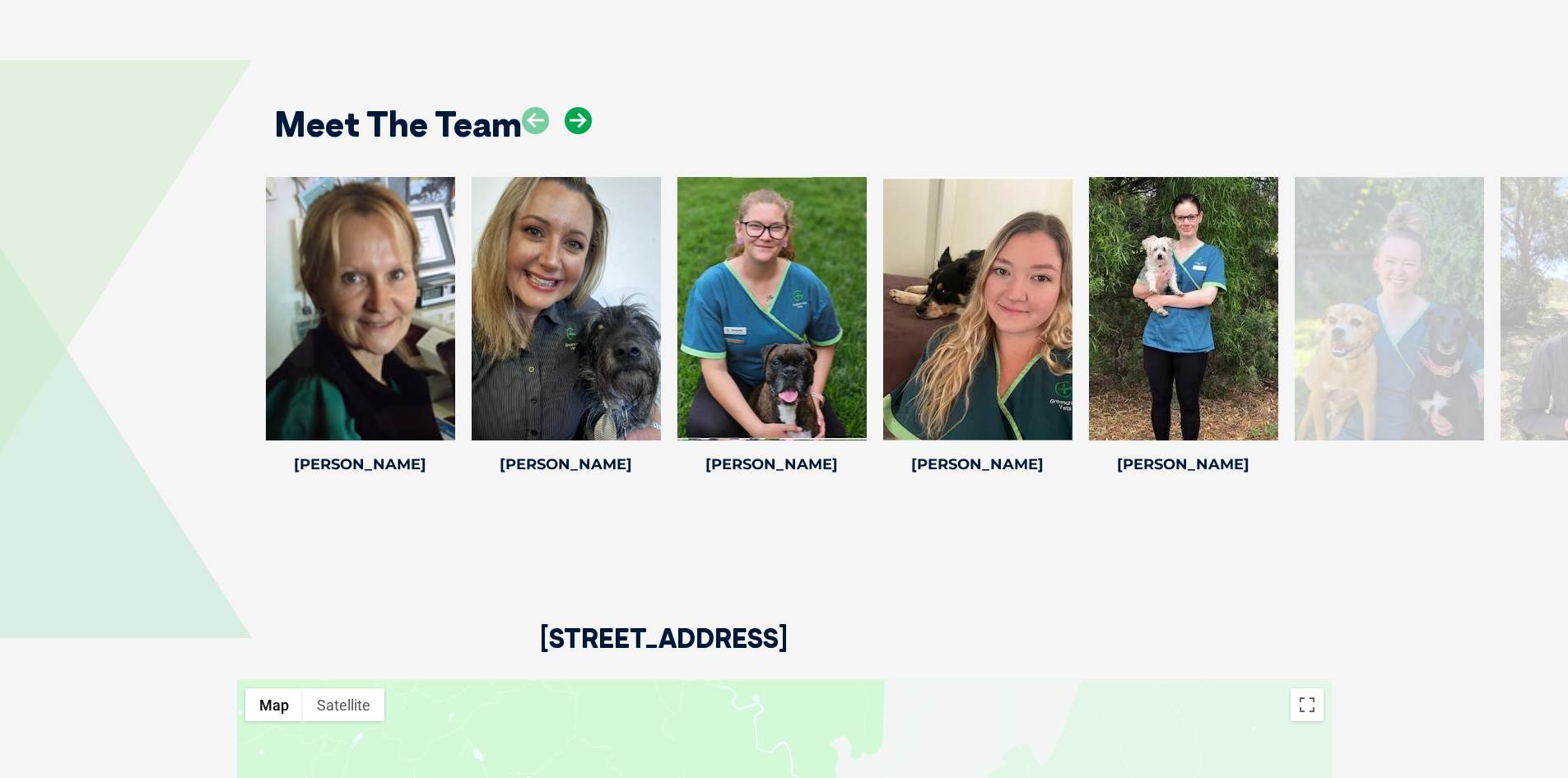
click at [575, 107] on icon at bounding box center [578, 120] width 27 height 27
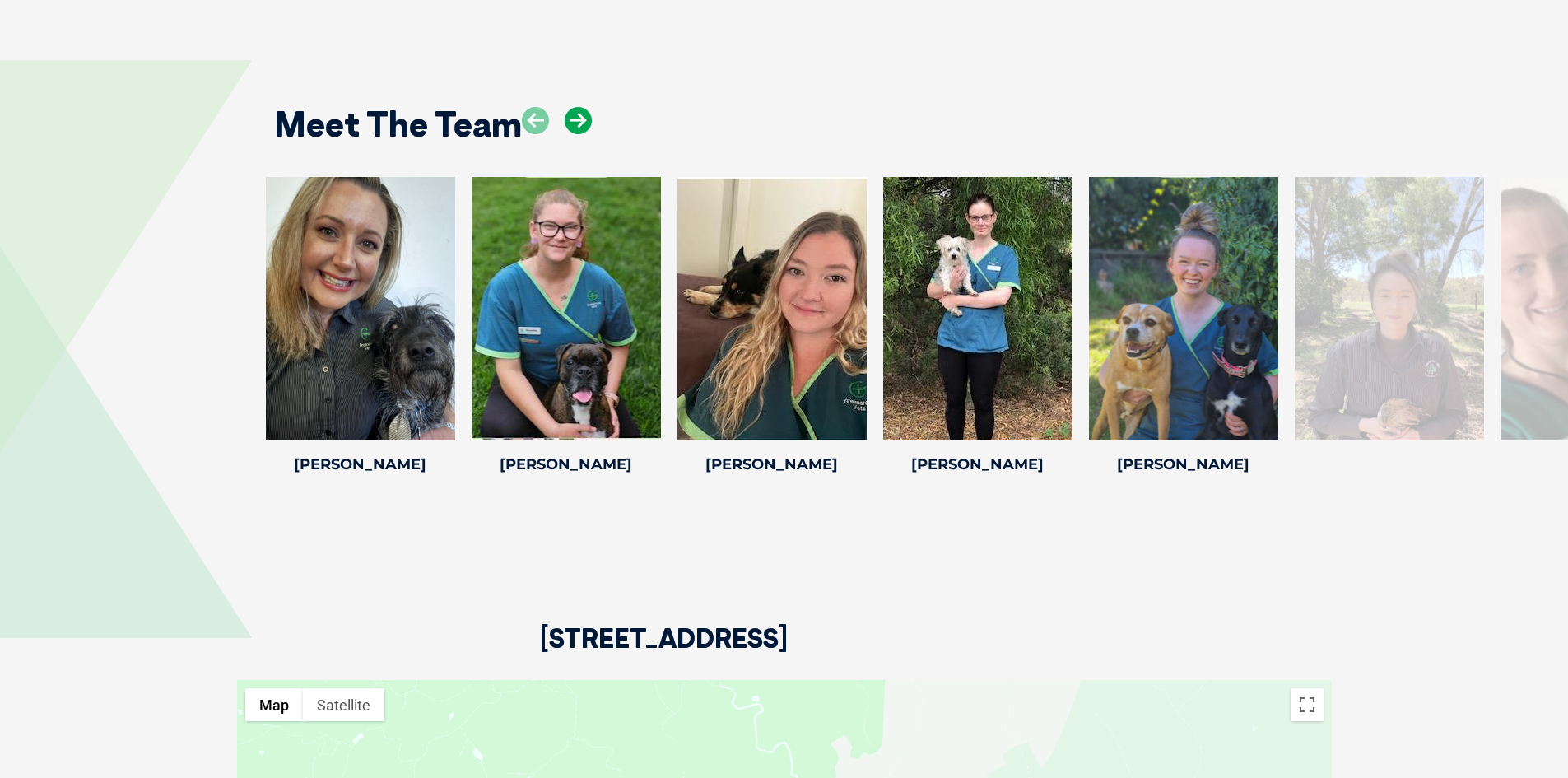
click at [575, 107] on icon at bounding box center [578, 120] width 27 height 27
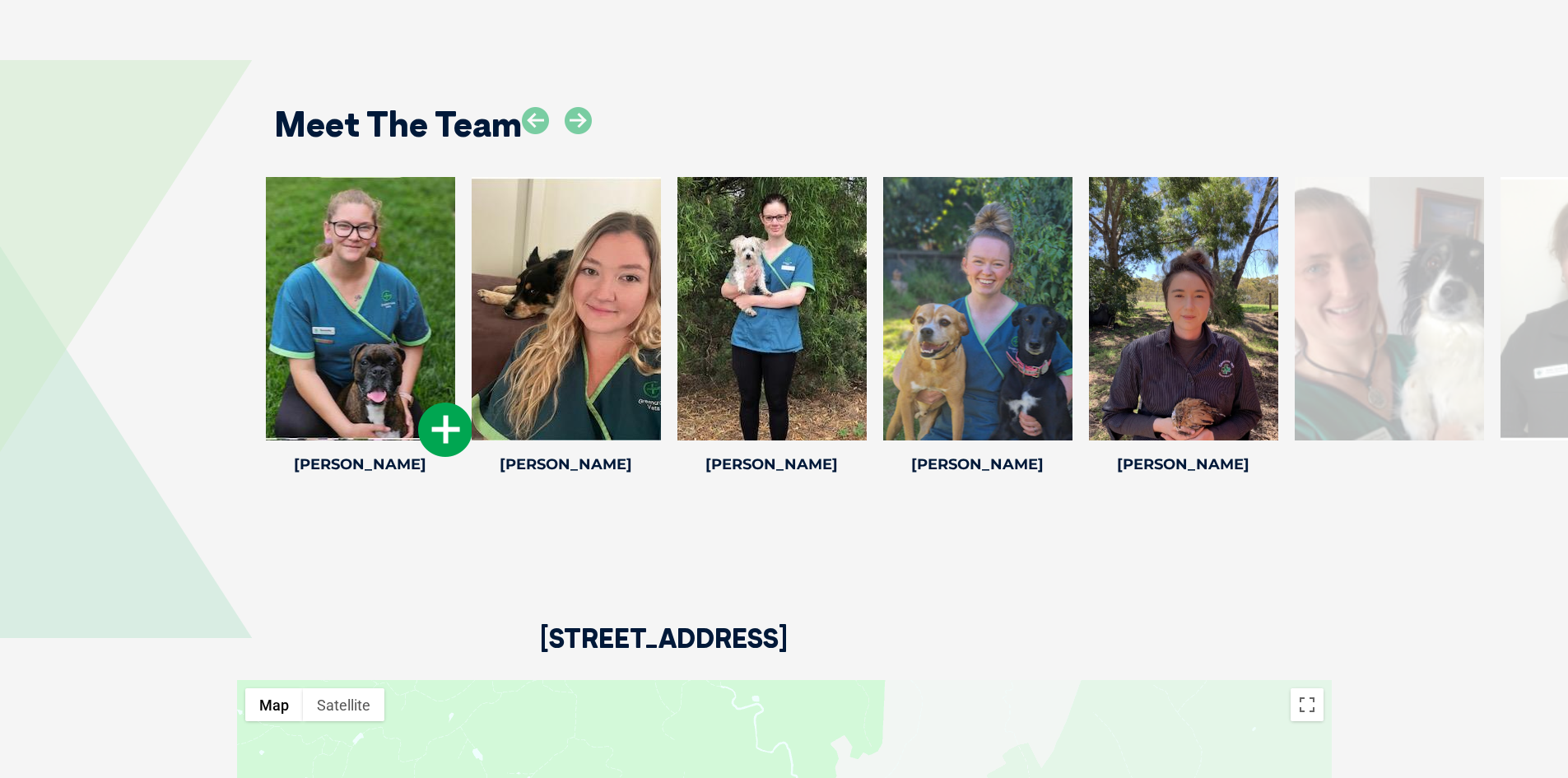
click at [379, 280] on div at bounding box center [360, 308] width 189 height 263
click at [441, 406] on icon at bounding box center [445, 430] width 54 height 54
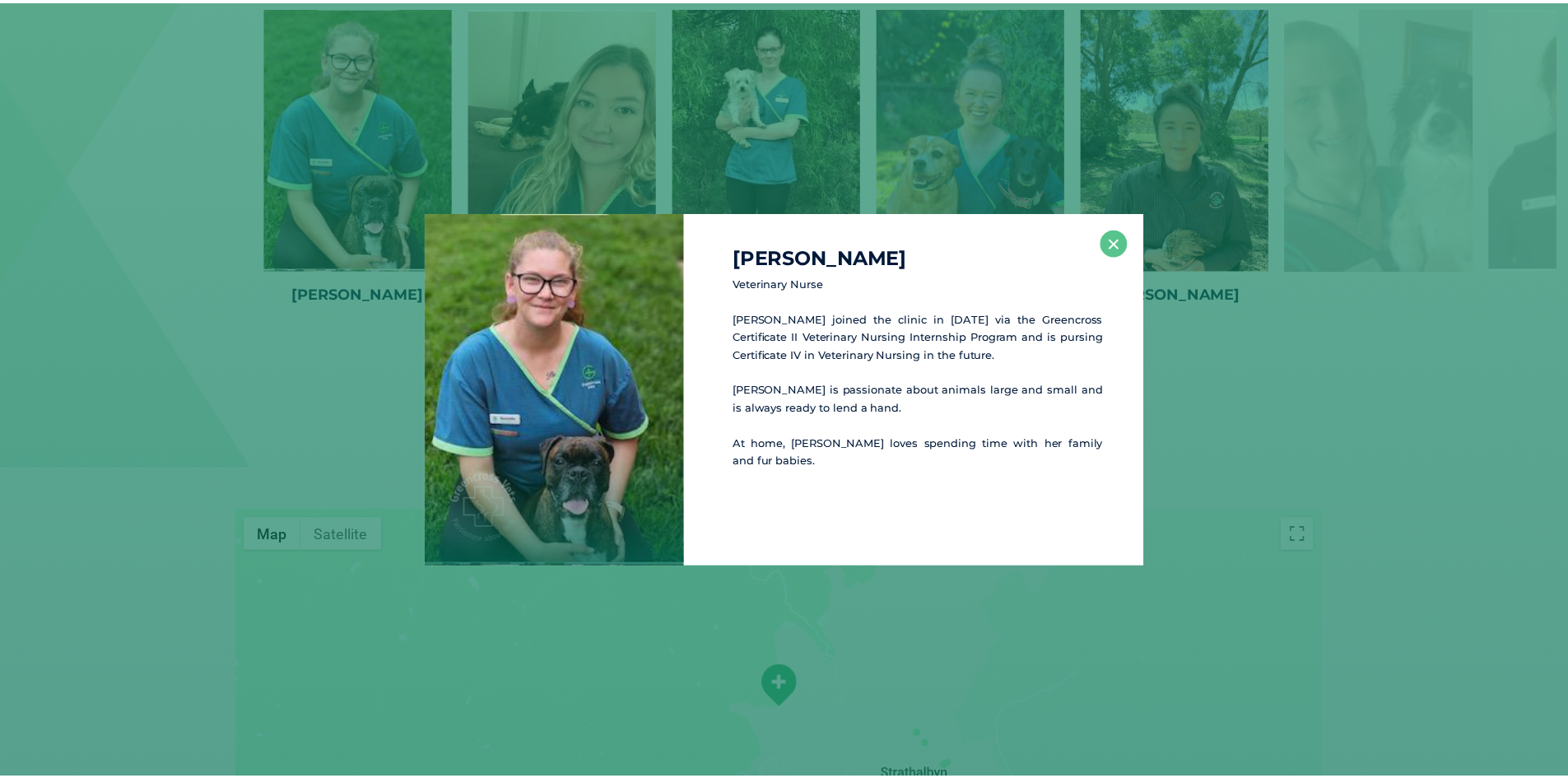
scroll to position [2638, 0]
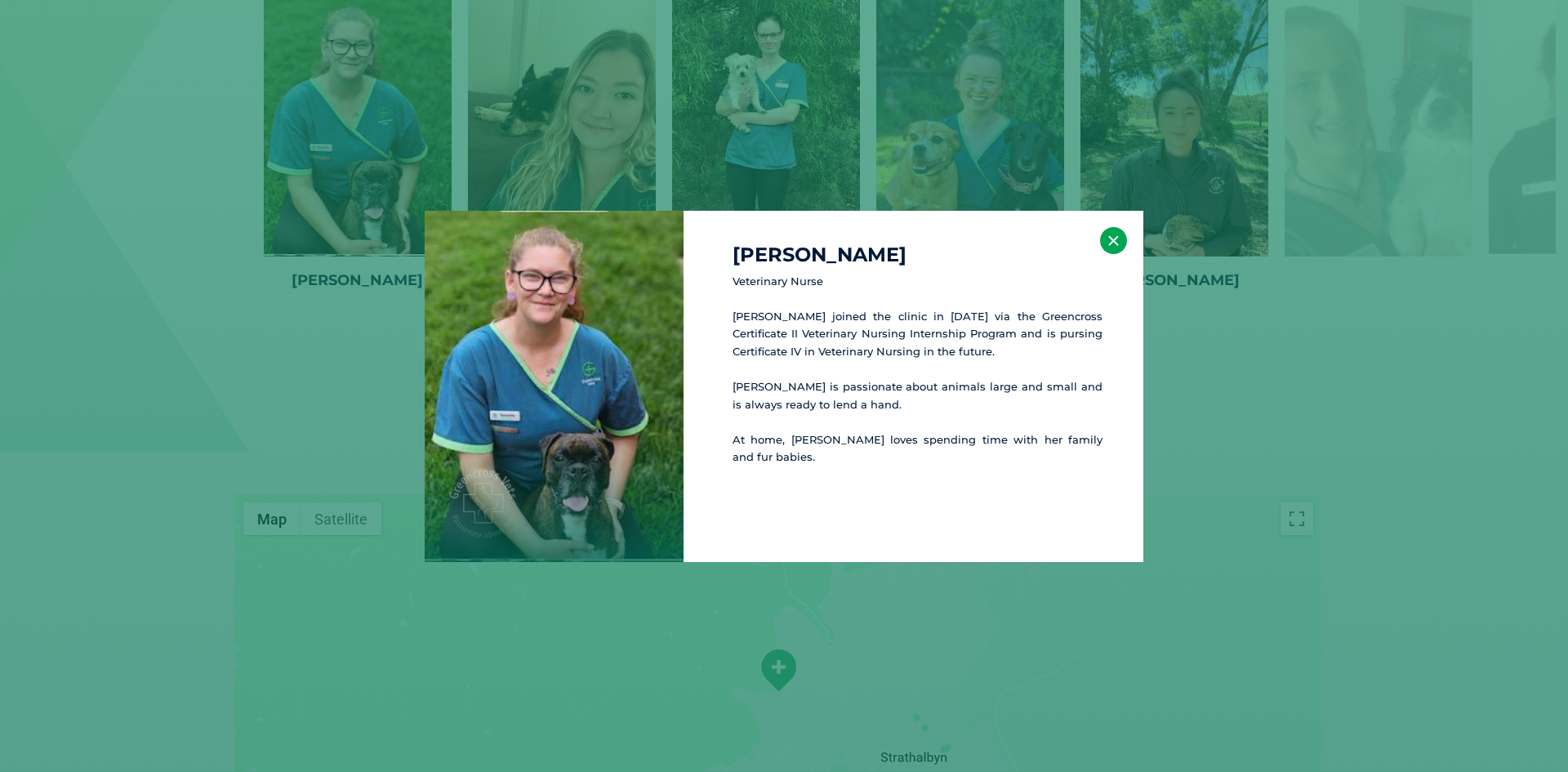
drag, startPoint x: 1108, startPoint y: 239, endPoint x: 1093, endPoint y: 242, distance: 15.3
click at [1106, 240] on button "×" at bounding box center [1113, 240] width 27 height 27
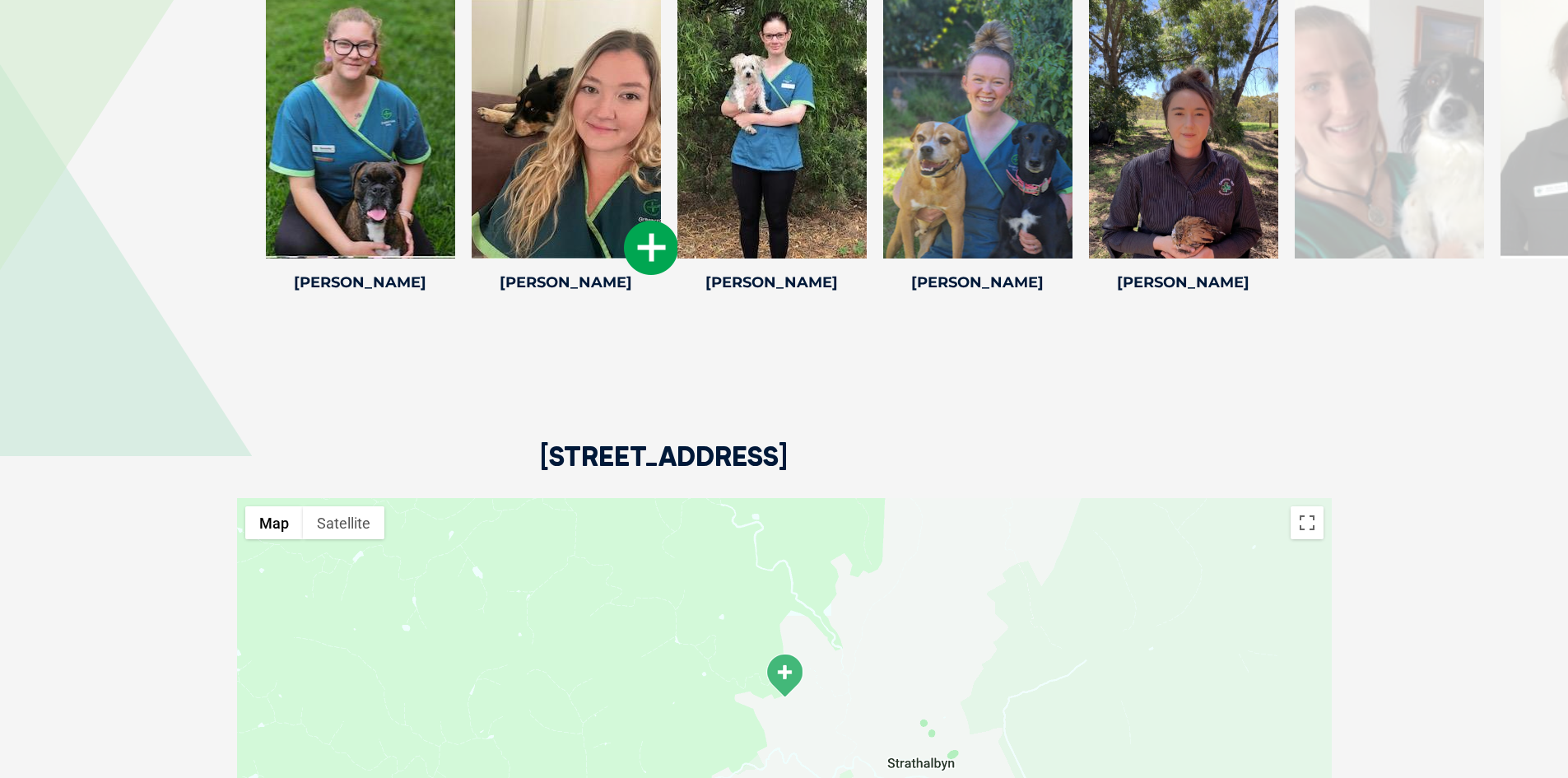
click at [644, 230] on icon at bounding box center [651, 248] width 54 height 54
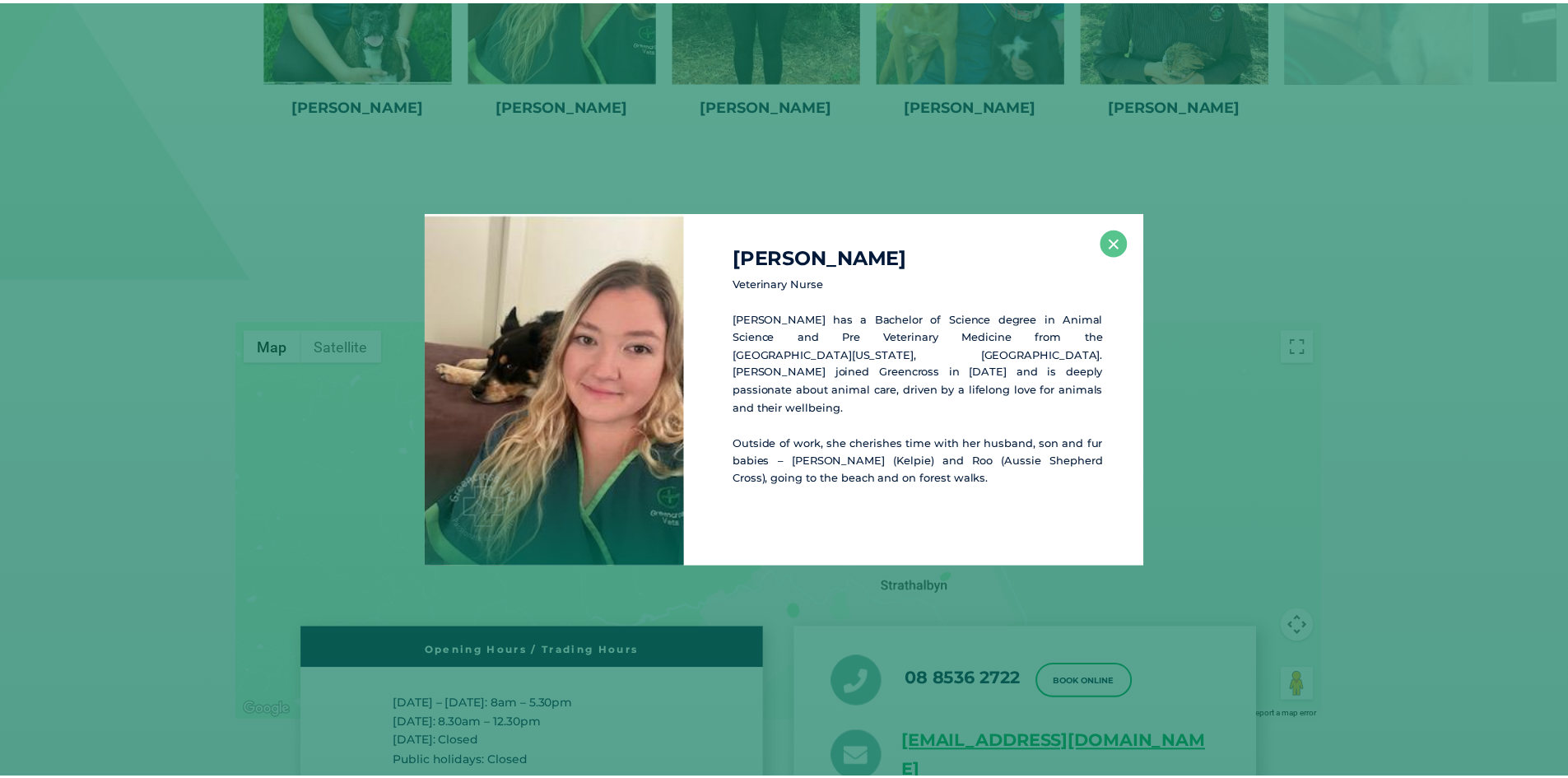
scroll to position [2820, 0]
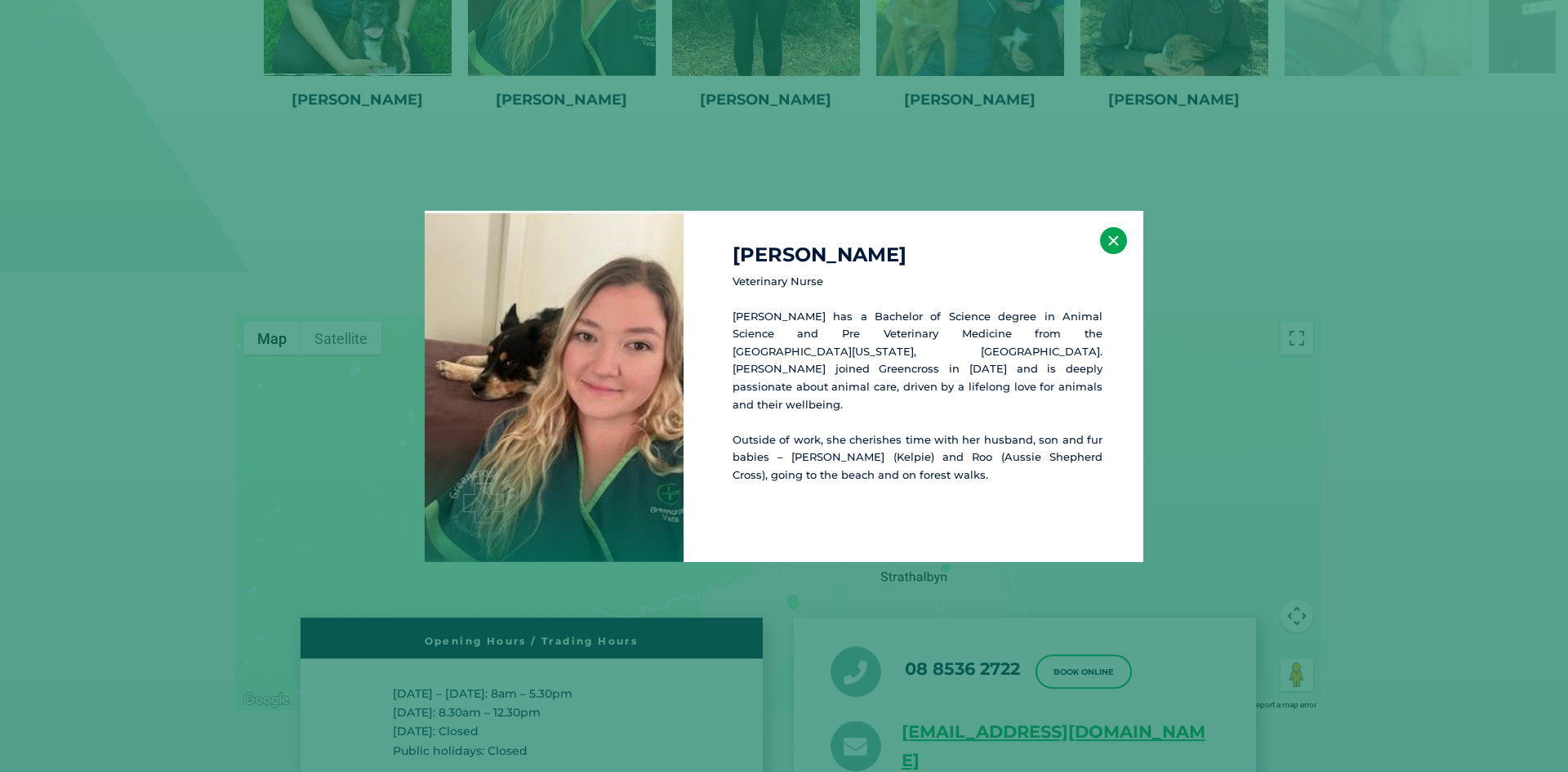
click at [1114, 245] on button "×" at bounding box center [1113, 240] width 27 height 27
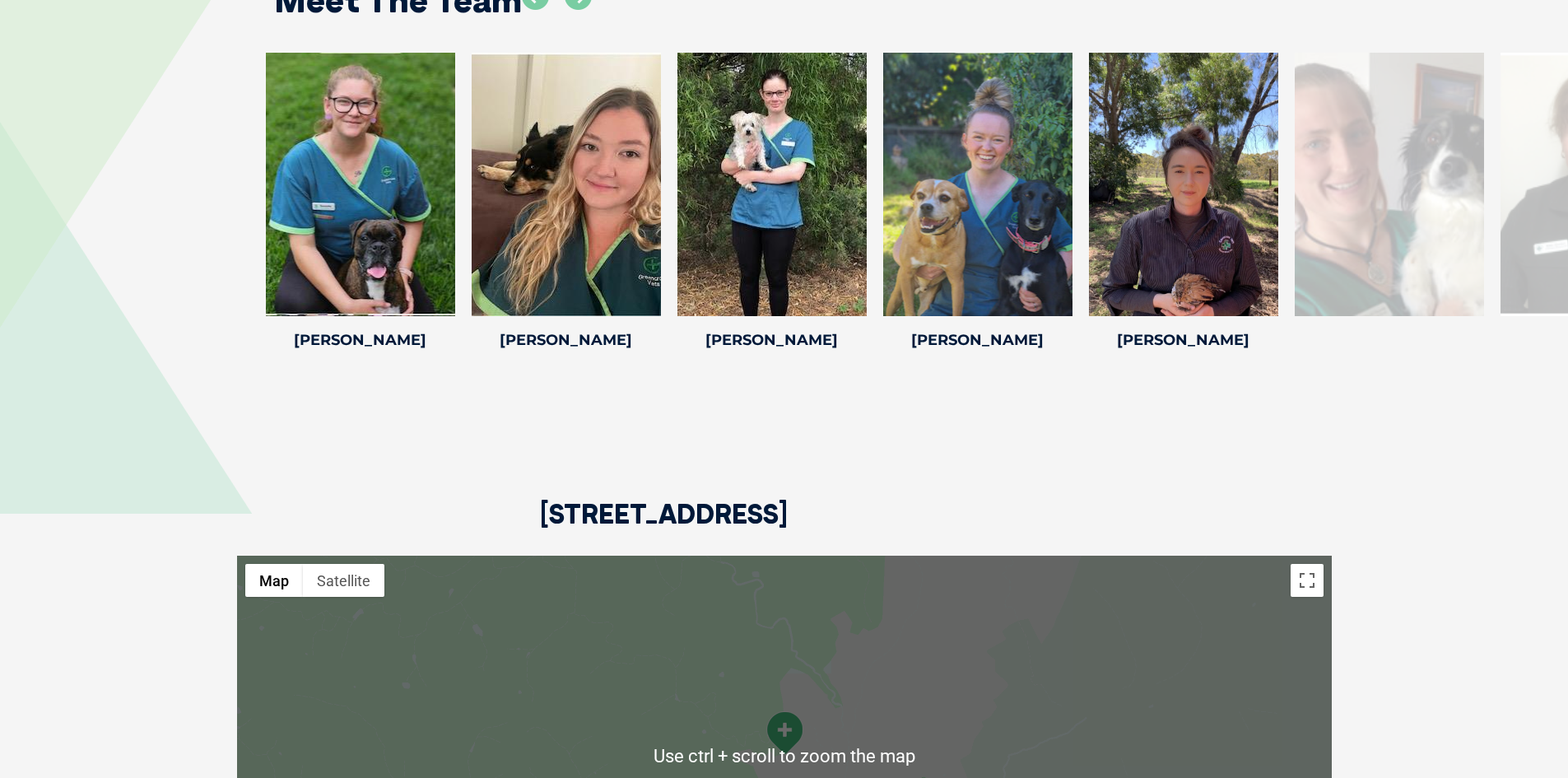
scroll to position [2573, 0]
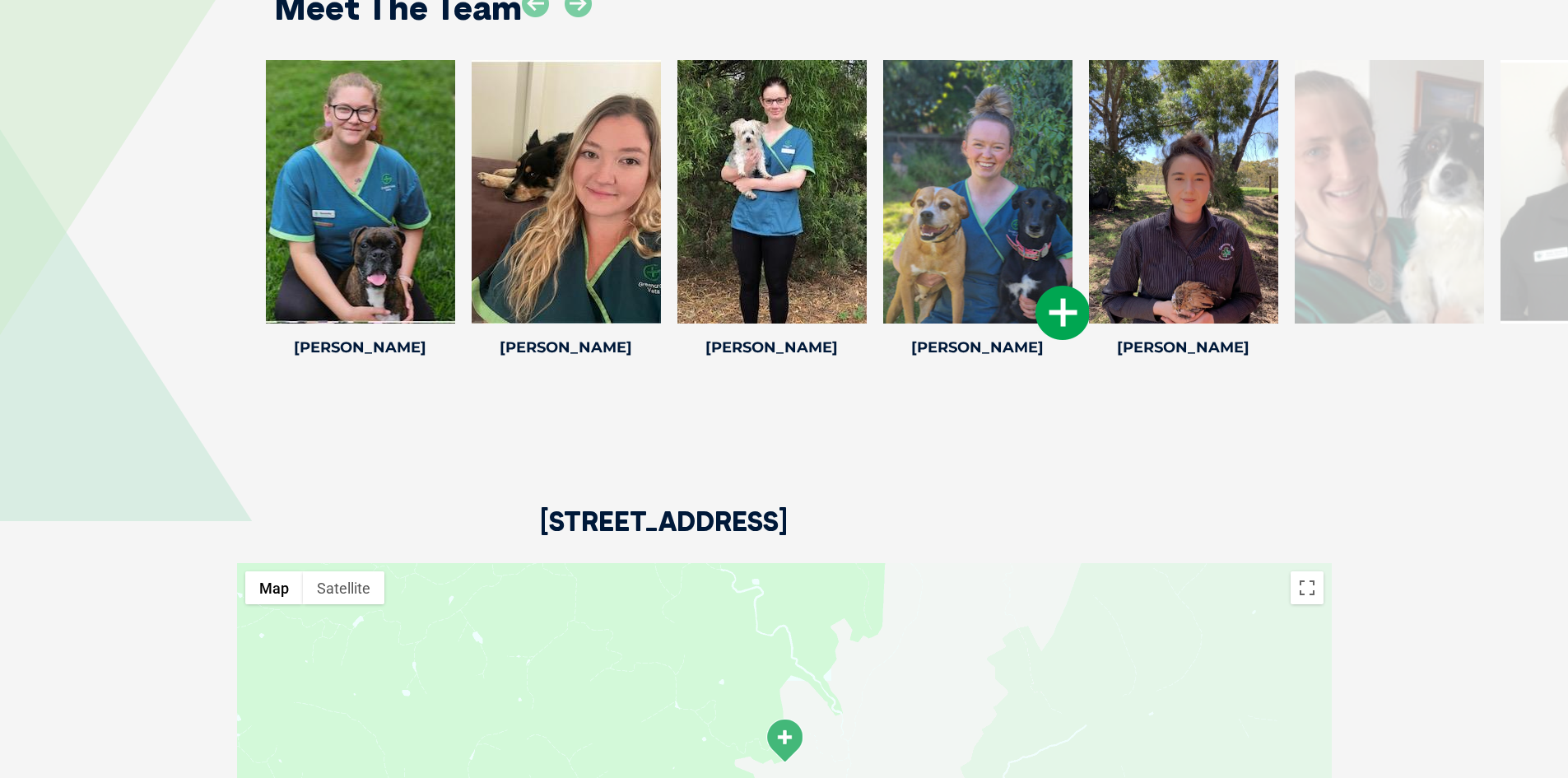
click at [1066, 291] on icon at bounding box center [1063, 313] width 54 height 54
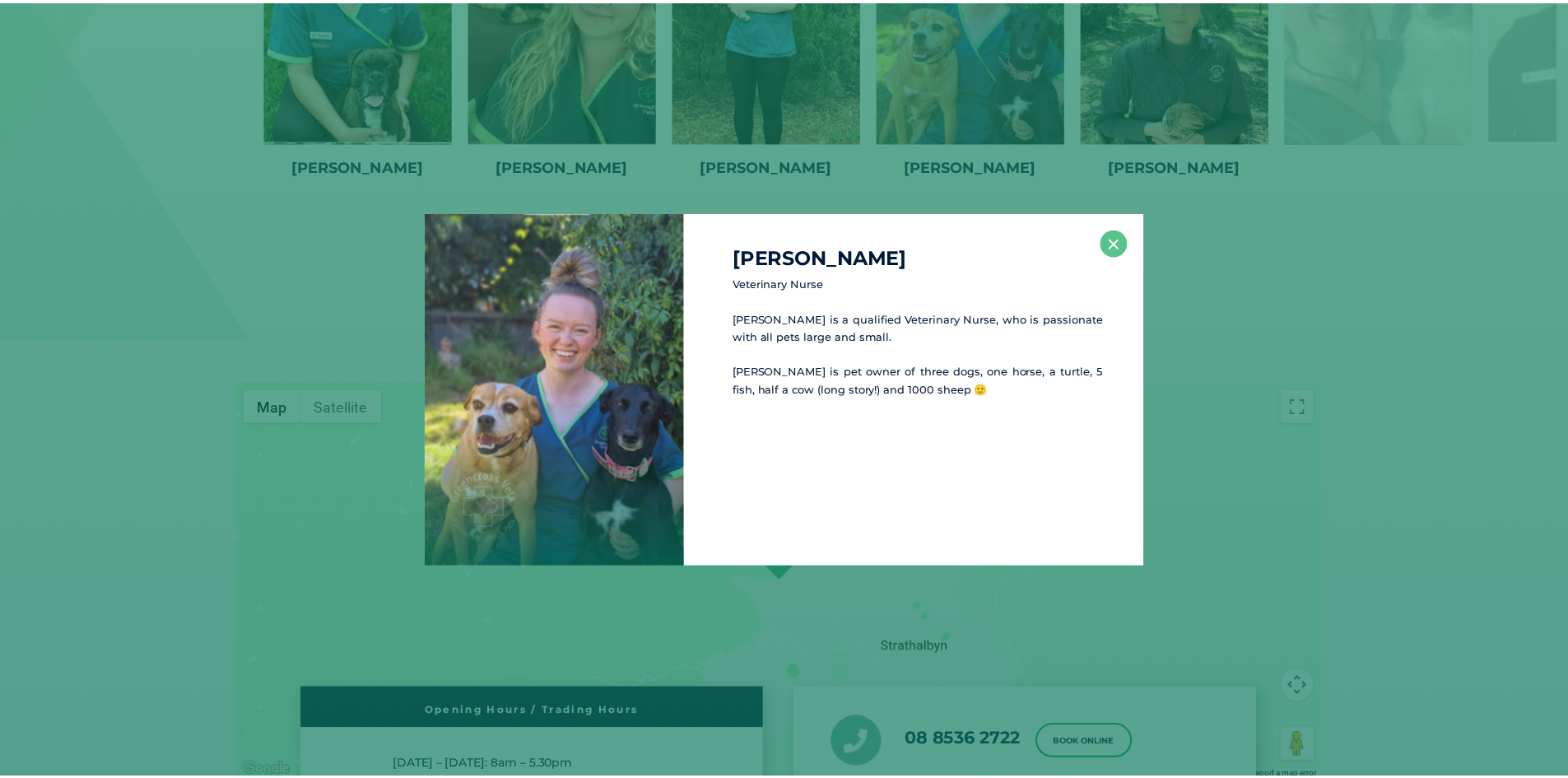
scroll to position [2755, 0]
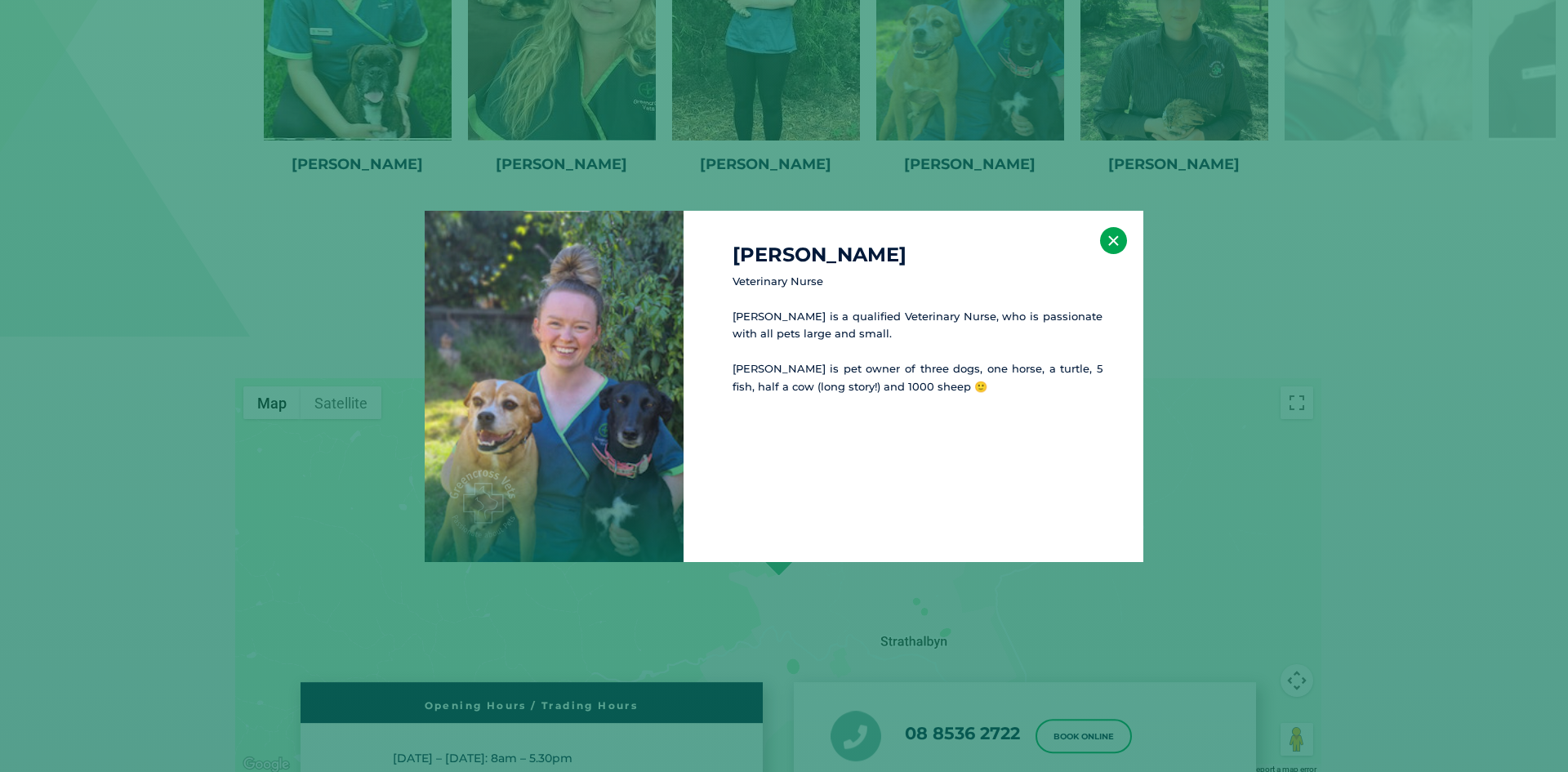
click at [1107, 241] on button "×" at bounding box center [1113, 240] width 27 height 27
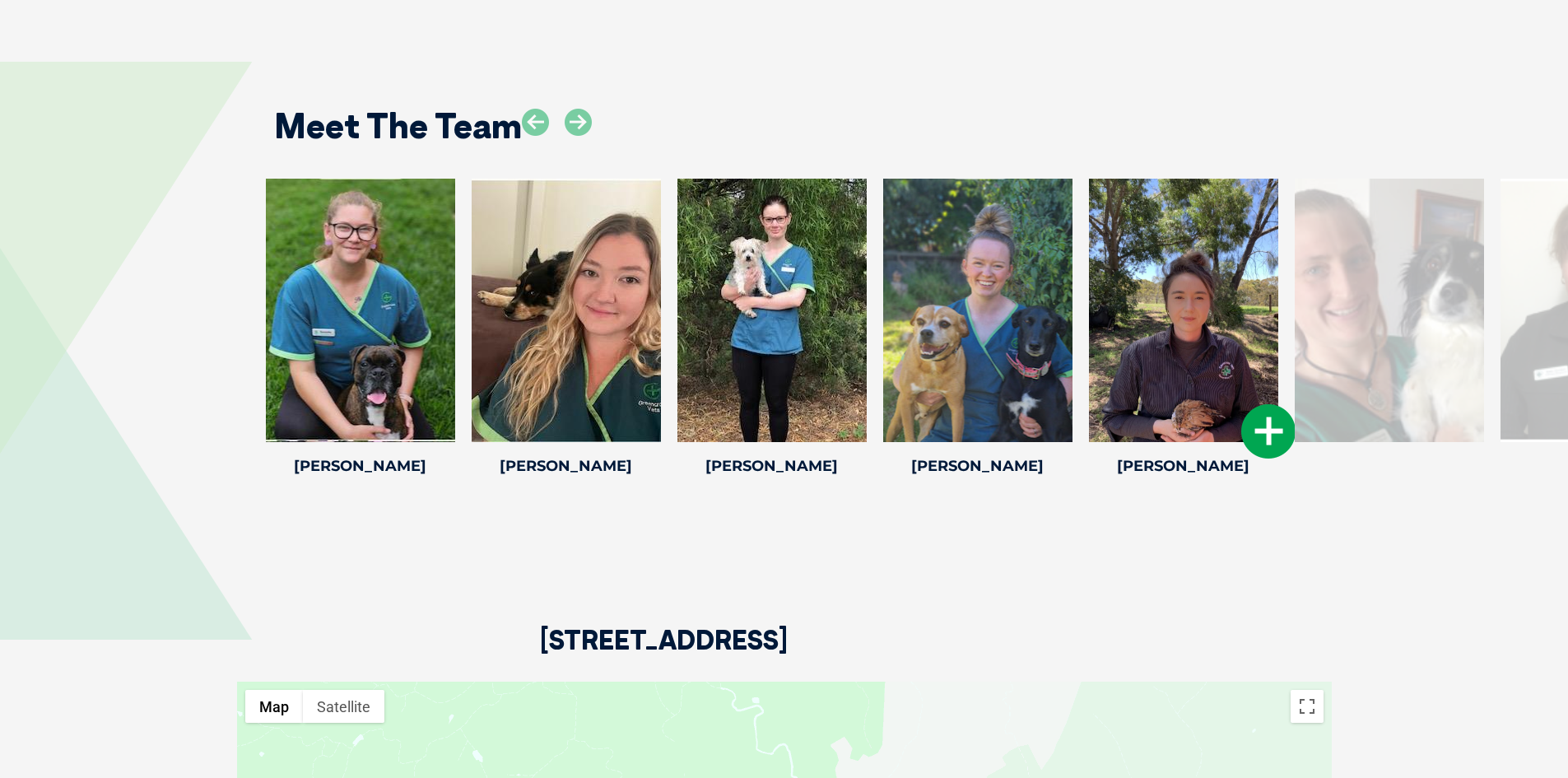
scroll to position [2426, 0]
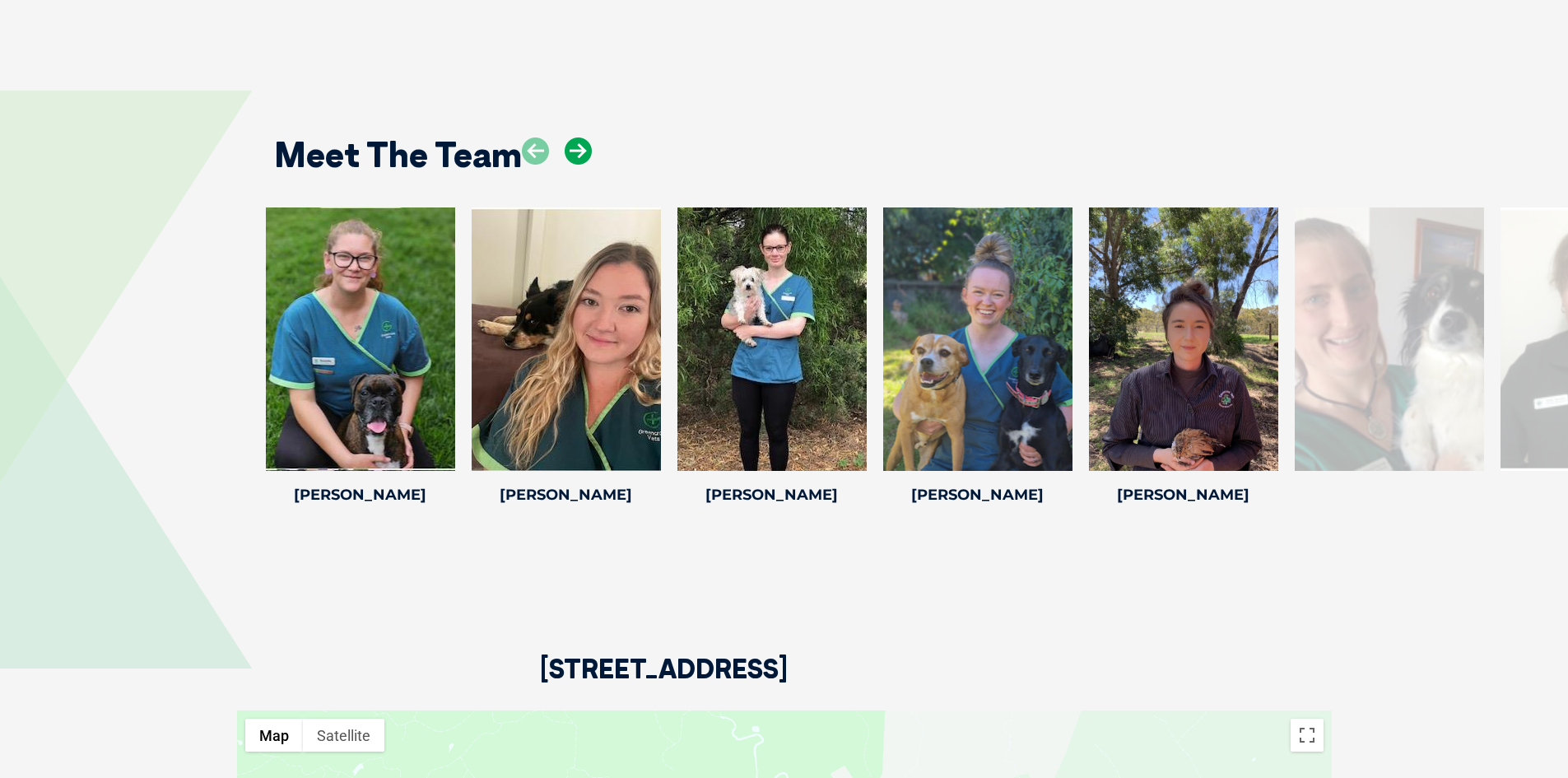
click at [574, 137] on icon at bounding box center [578, 150] width 27 height 27
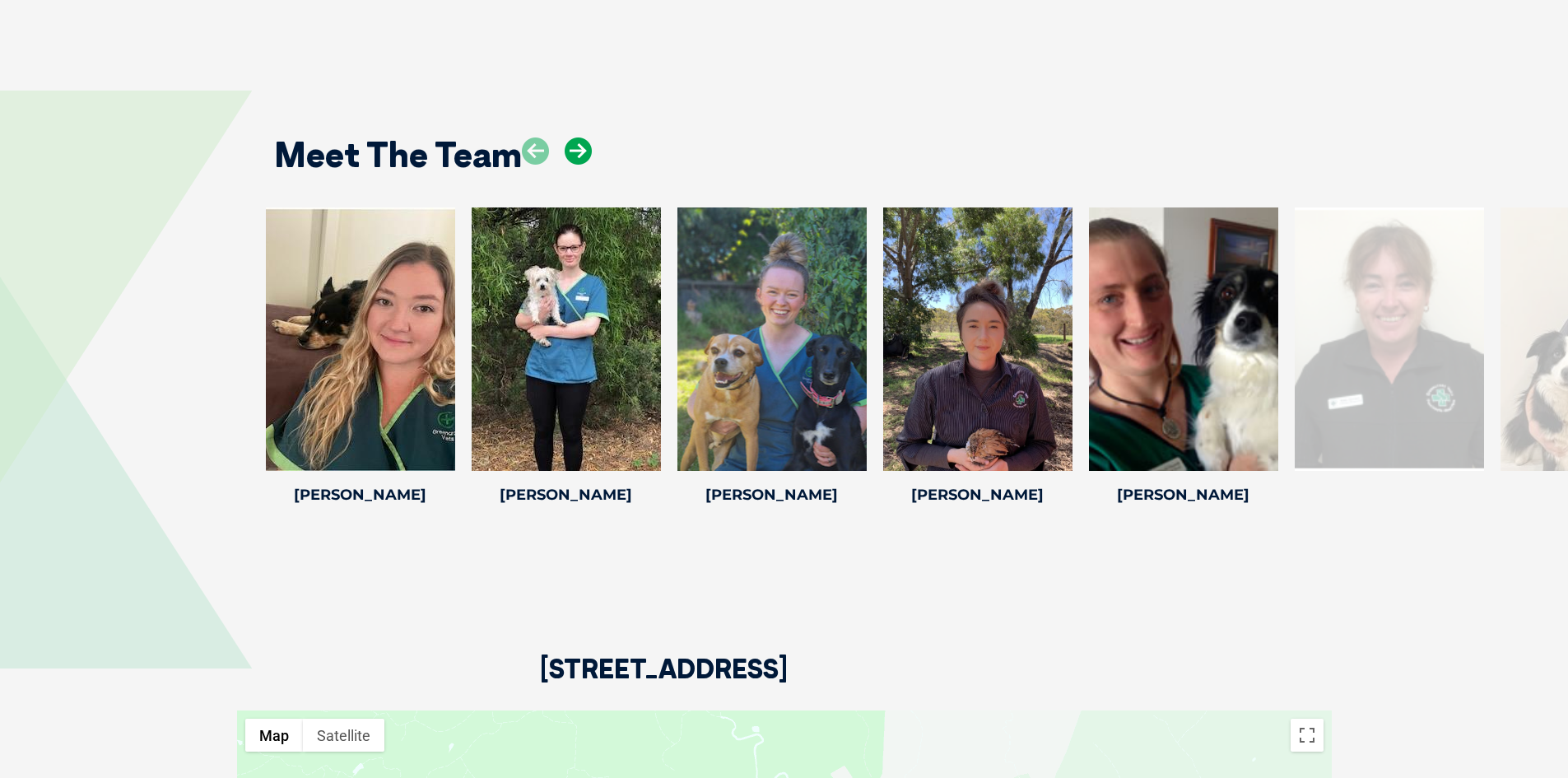
click at [574, 137] on icon at bounding box center [578, 150] width 27 height 27
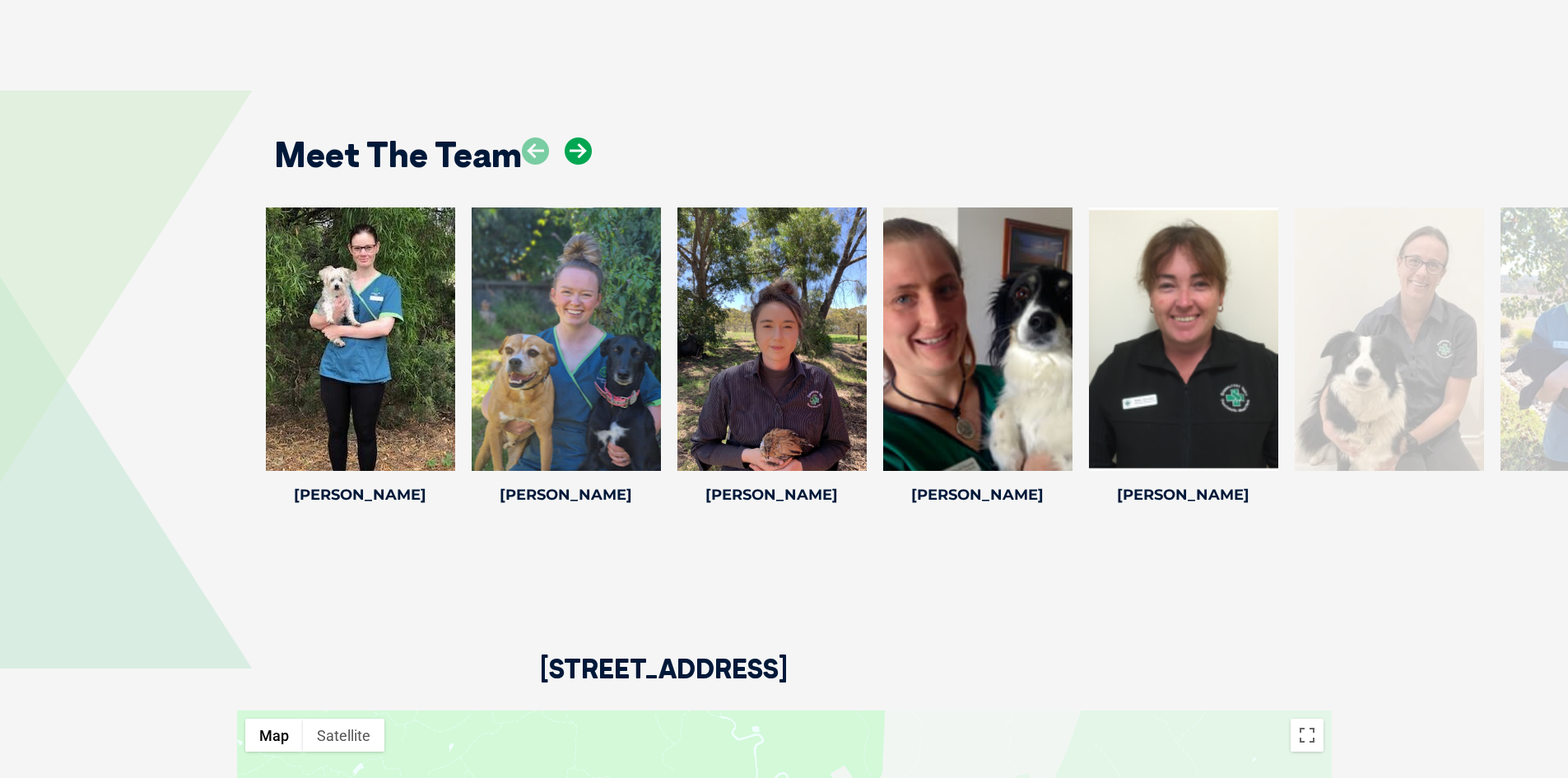
click at [577, 137] on icon at bounding box center [578, 150] width 27 height 27
